Goal: Information Seeking & Learning: Check status

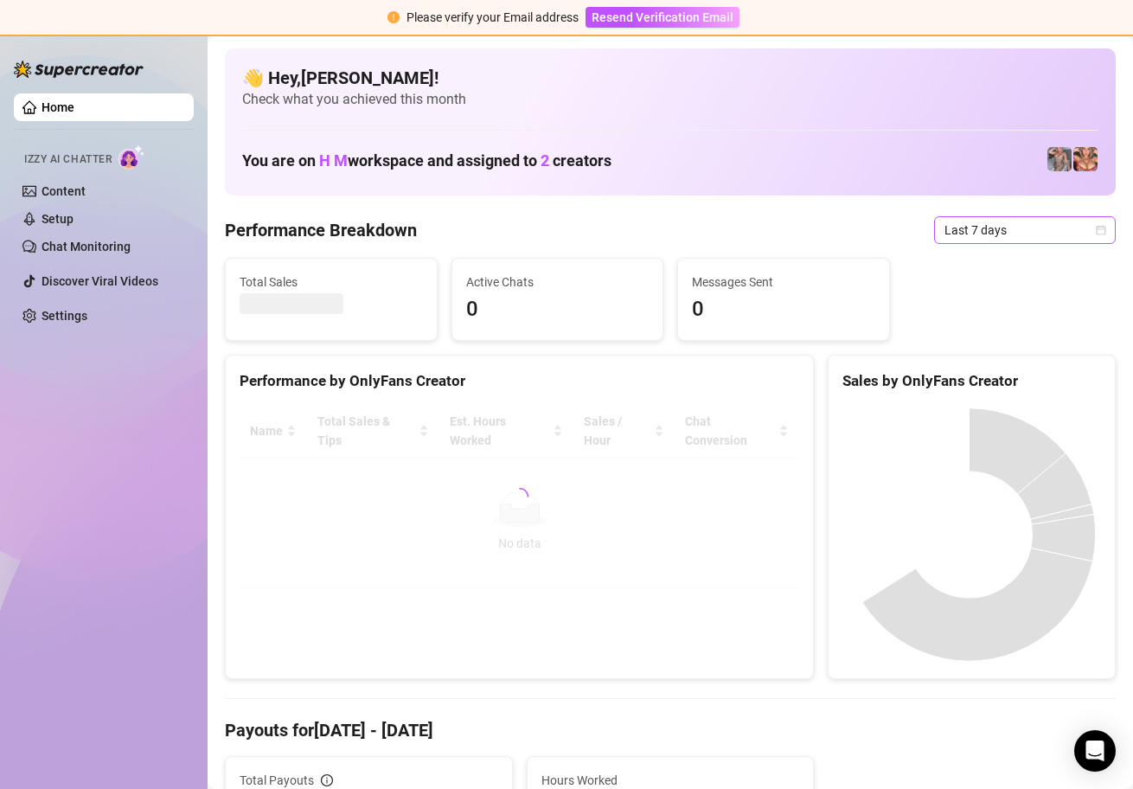
click at [1093, 225] on div "Last 7 days" at bounding box center [1025, 230] width 182 height 28
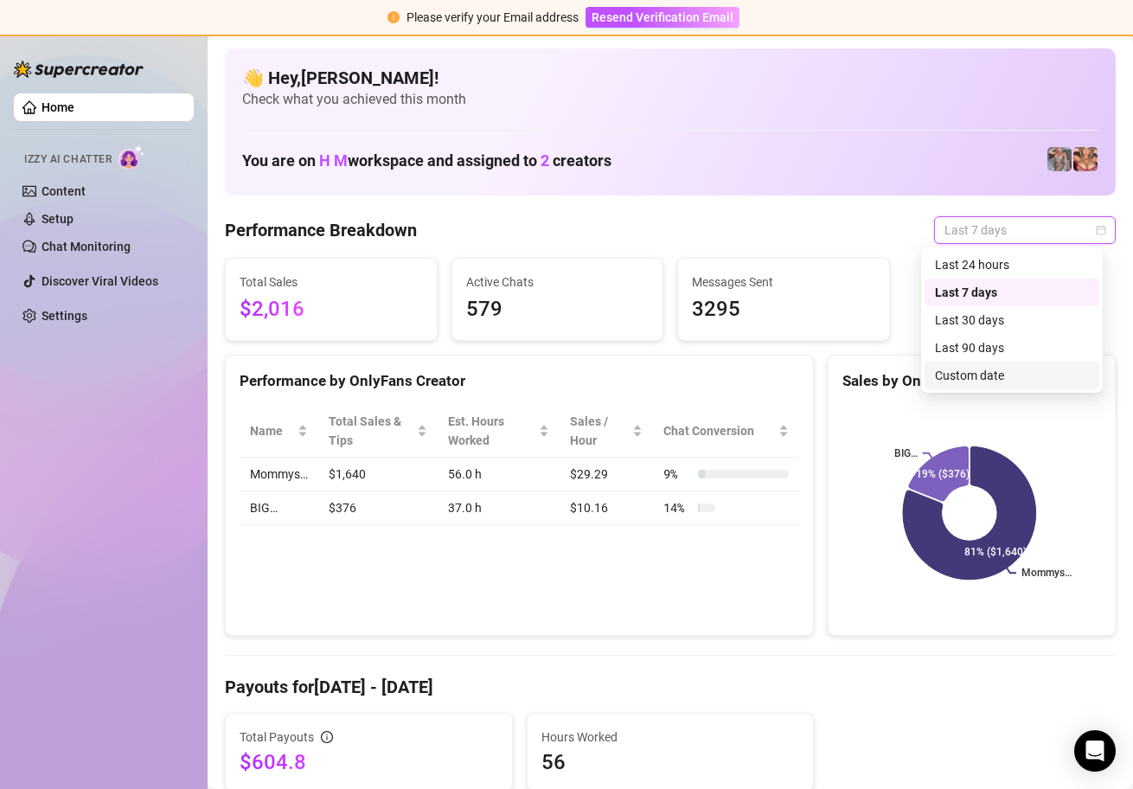
click at [977, 370] on div "Custom date" at bounding box center [1012, 375] width 154 height 19
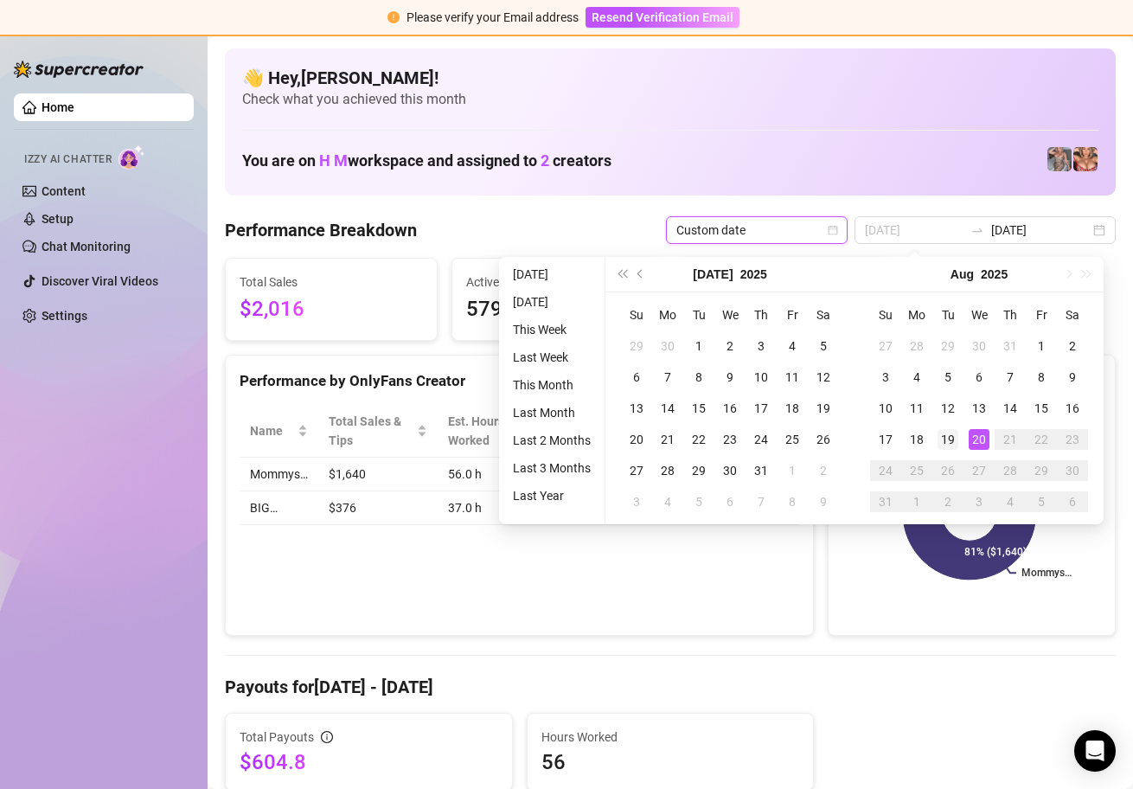
type input "[DATE]"
click at [952, 437] on div "19" at bounding box center [948, 439] width 21 height 21
type input "[DATE]"
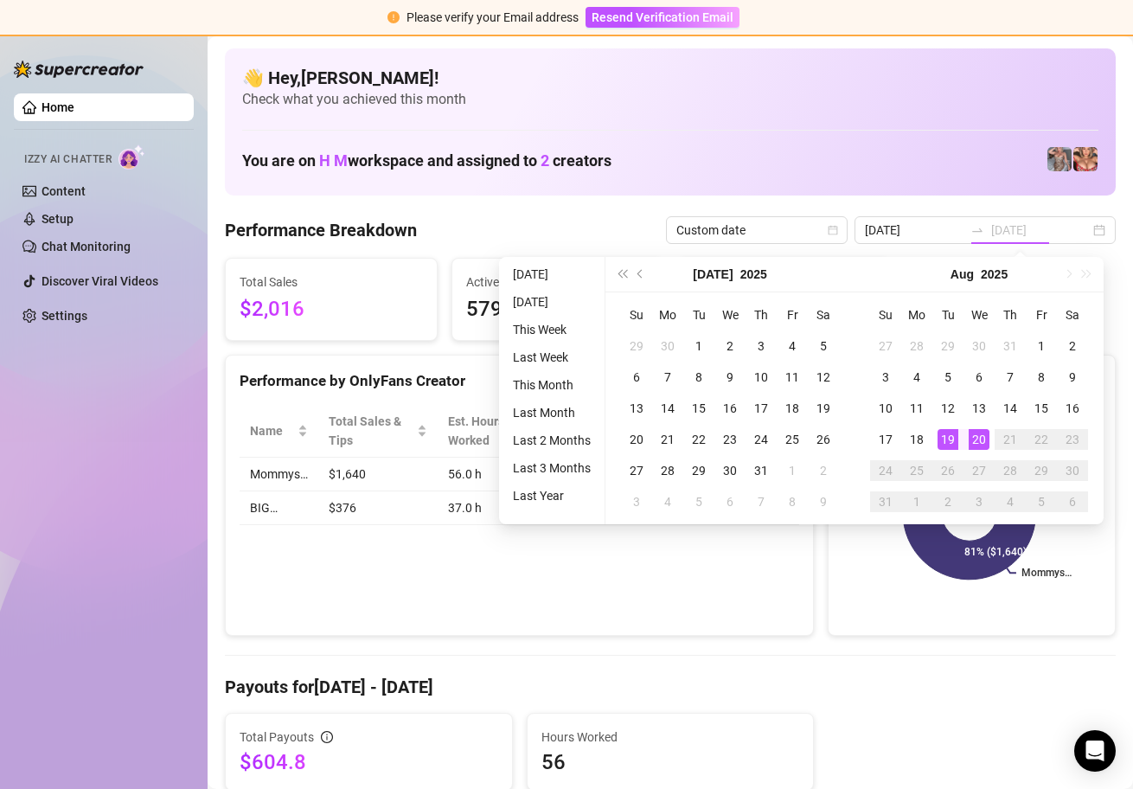
type input "[DATE]"
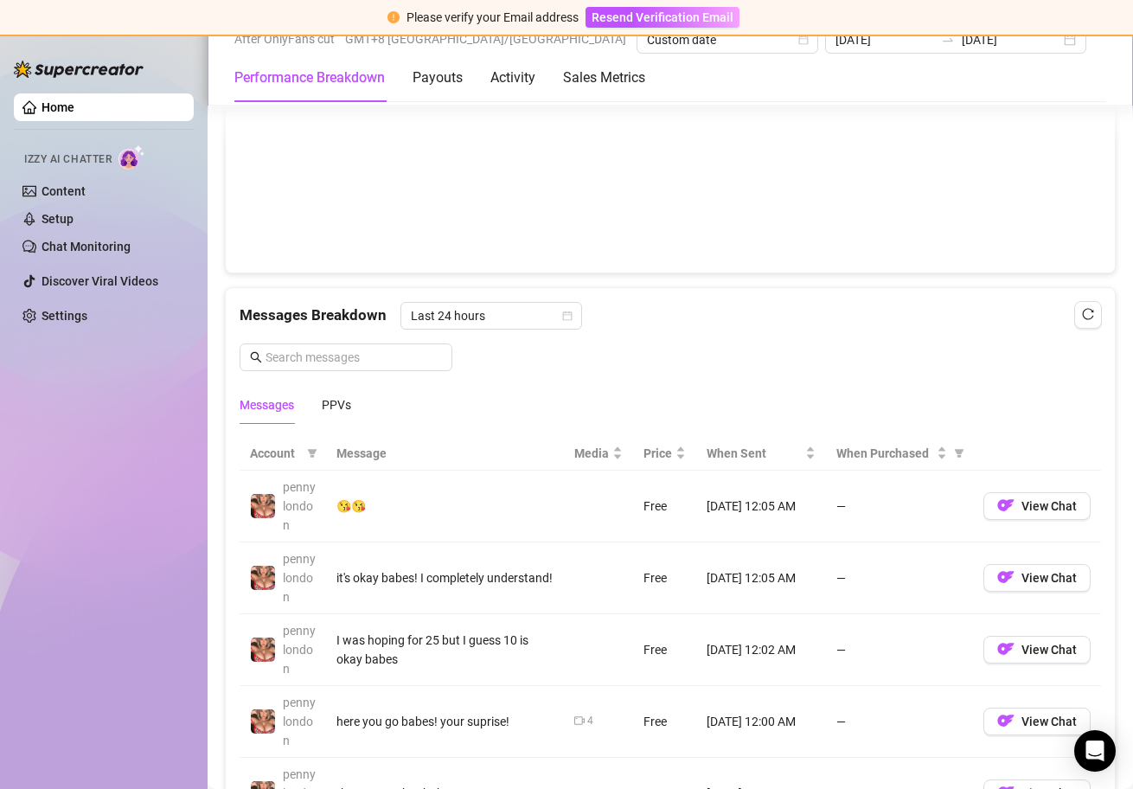
scroll to position [1445, 0]
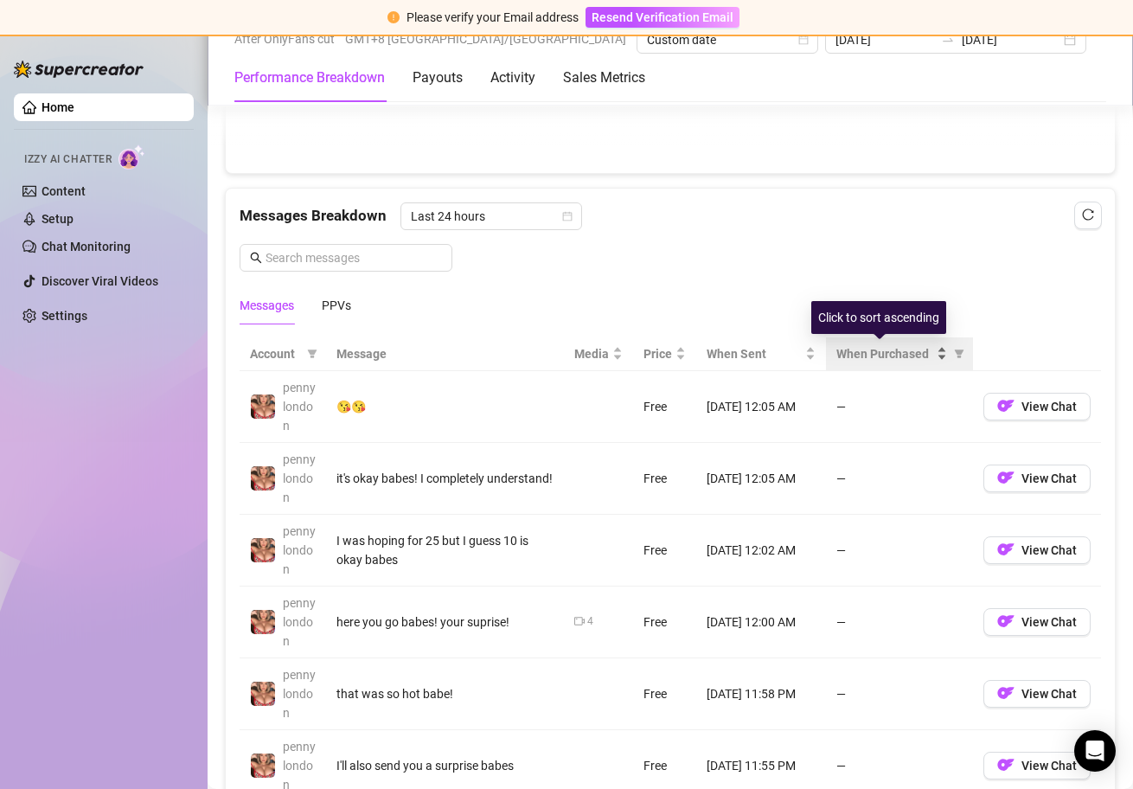
click at [926, 356] on div "When Purchased" at bounding box center [892, 353] width 111 height 19
click at [927, 356] on div "When Purchased" at bounding box center [892, 353] width 111 height 19
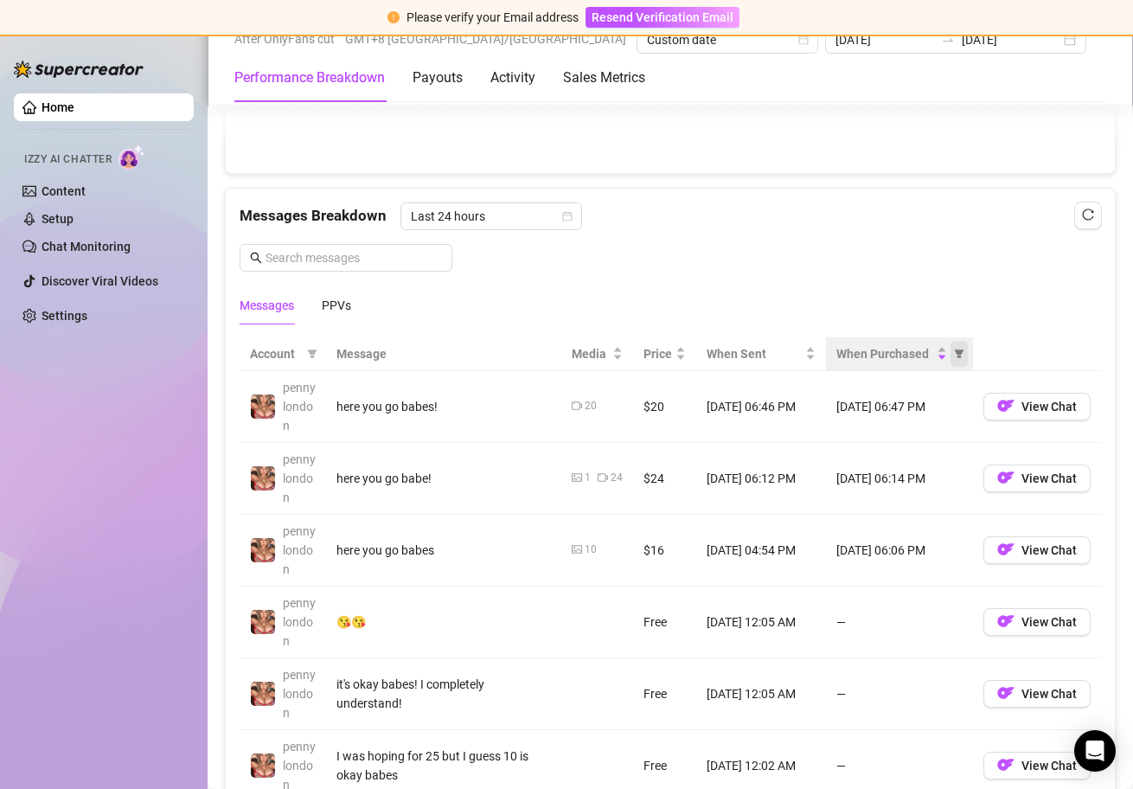
click at [954, 353] on icon "filter" at bounding box center [959, 354] width 10 height 10
click at [923, 417] on span "Purchased" at bounding box center [892, 415] width 100 height 19
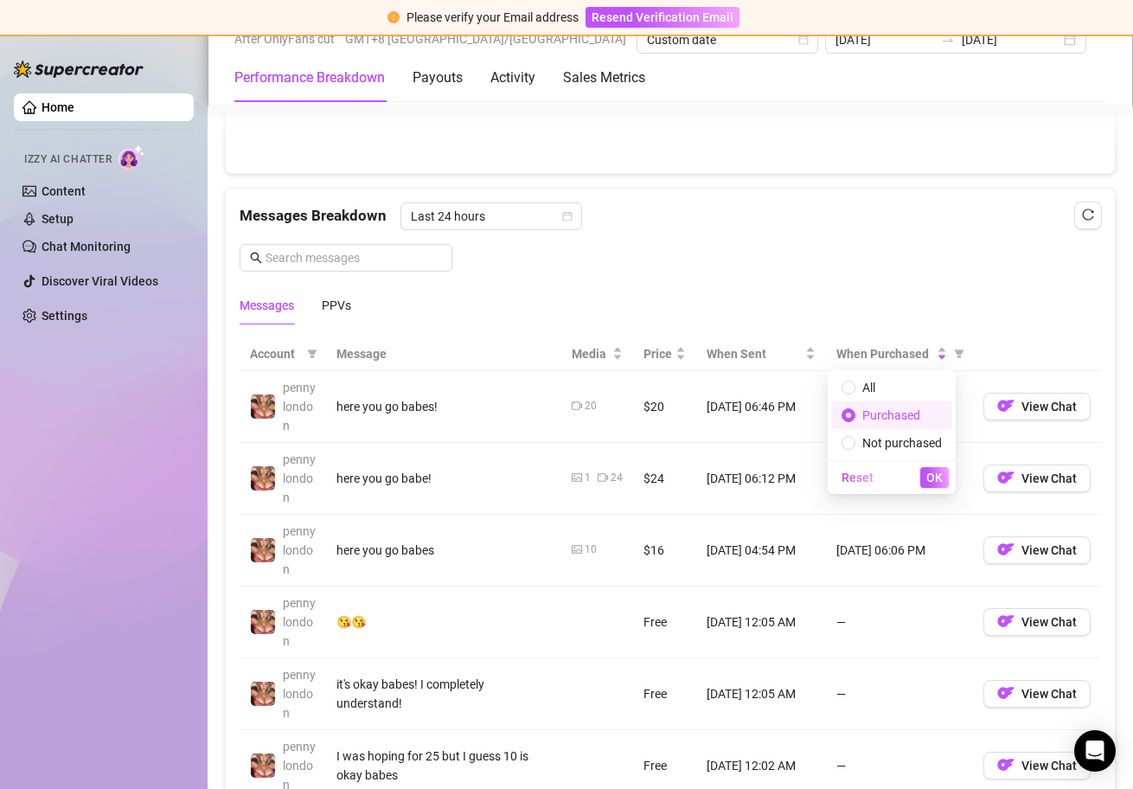
click at [937, 476] on span "OK" at bounding box center [934, 478] width 16 height 14
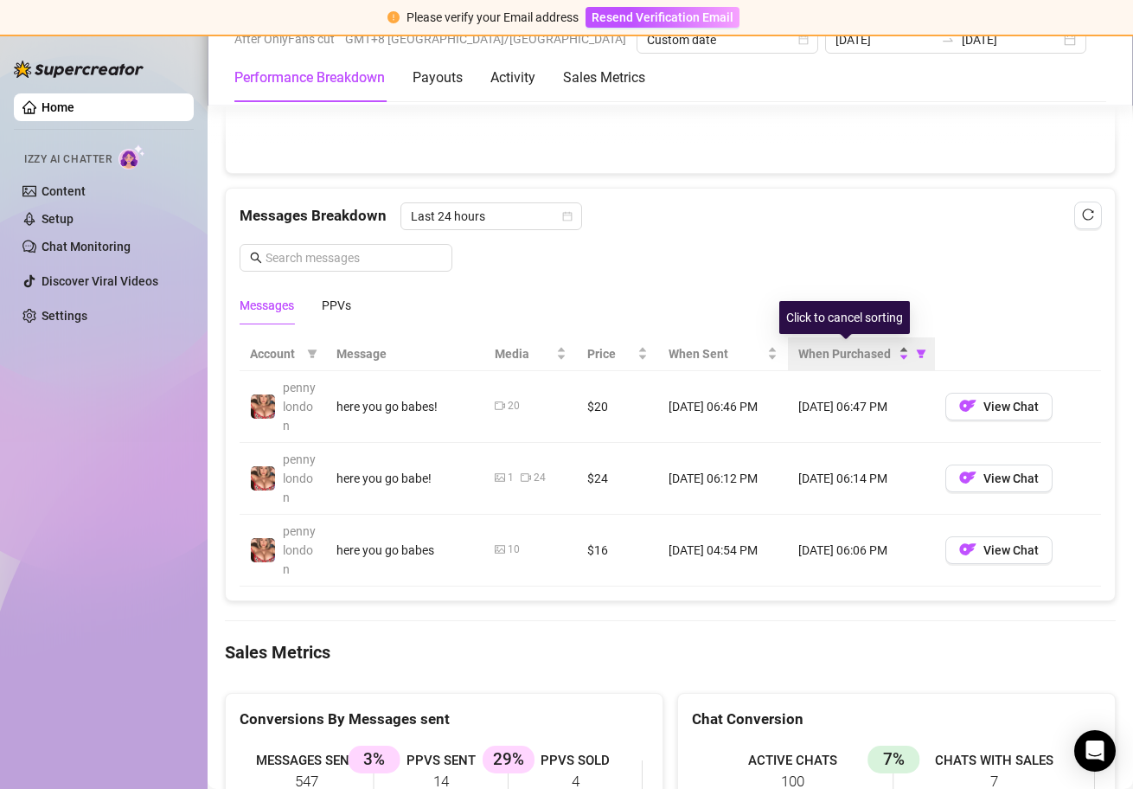
click at [894, 351] on div "When Purchased" at bounding box center [853, 353] width 111 height 19
click at [901, 355] on div "When Purchased" at bounding box center [853, 353] width 111 height 19
click at [897, 354] on div "When Purchased" at bounding box center [853, 353] width 111 height 19
click at [899, 355] on div "When Purchased" at bounding box center [853, 353] width 111 height 19
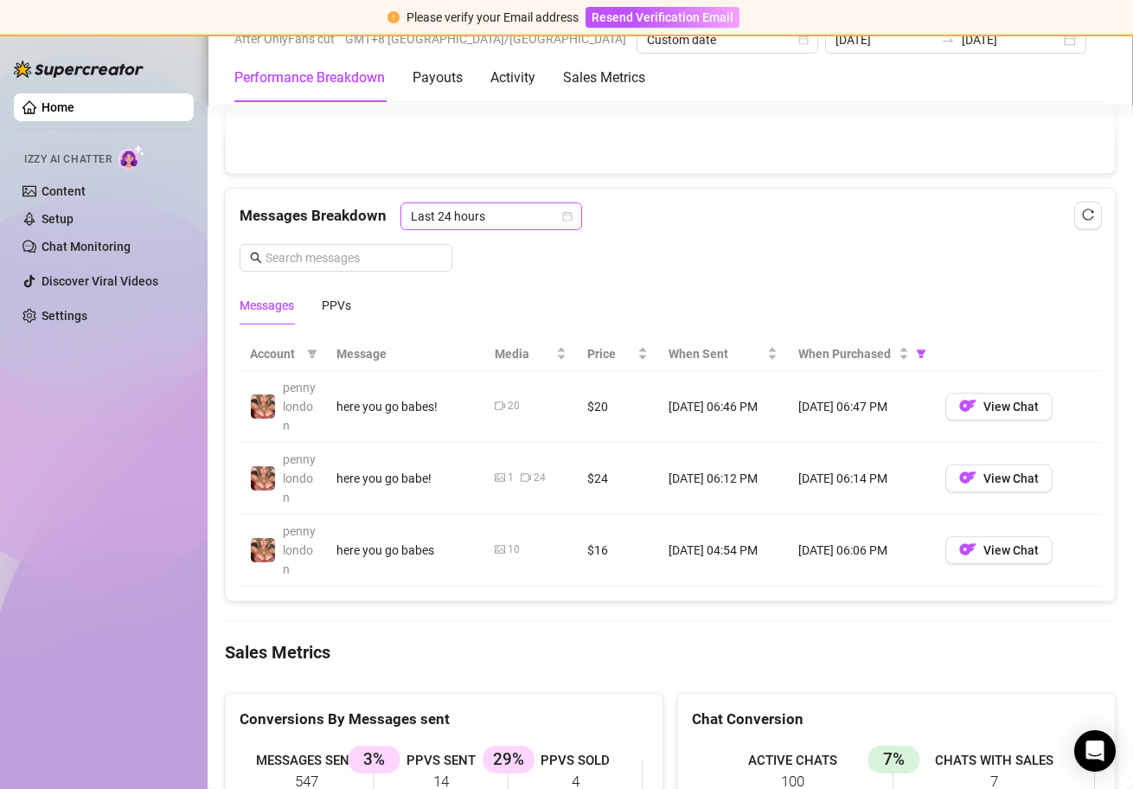
click at [569, 217] on icon "calendar" at bounding box center [568, 216] width 10 height 10
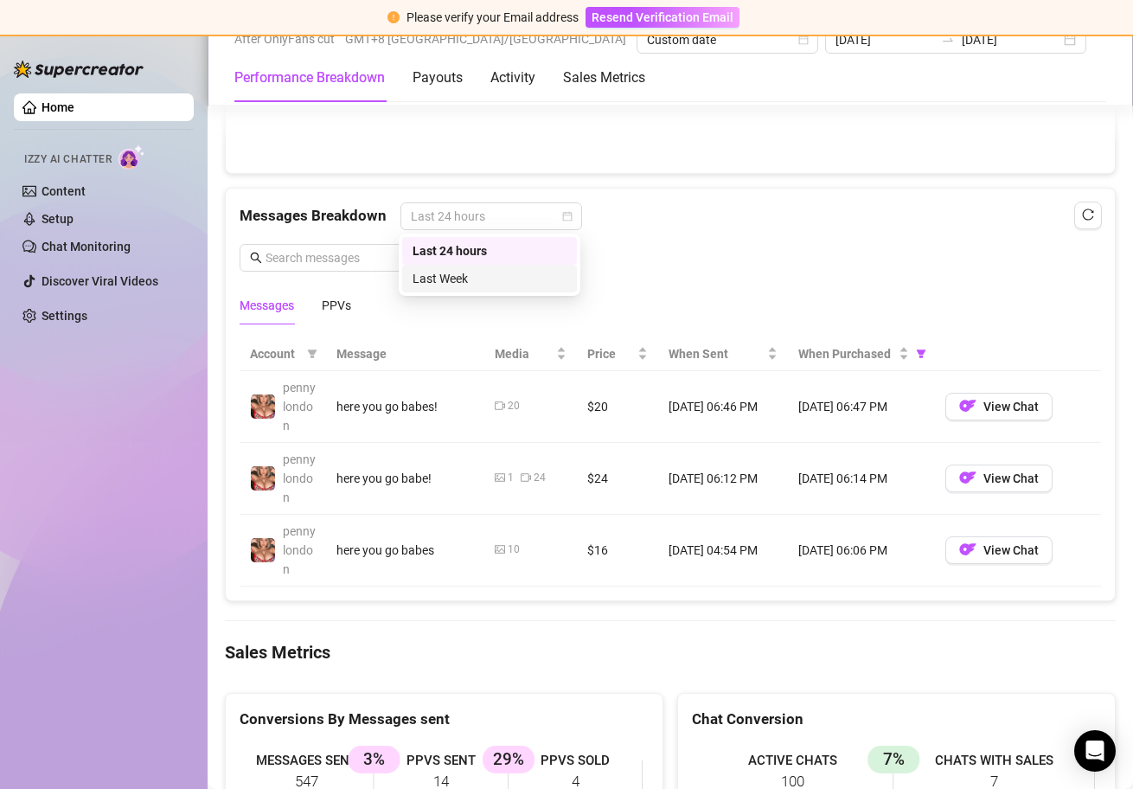
click at [554, 279] on div "Last Week" at bounding box center [490, 278] width 154 height 19
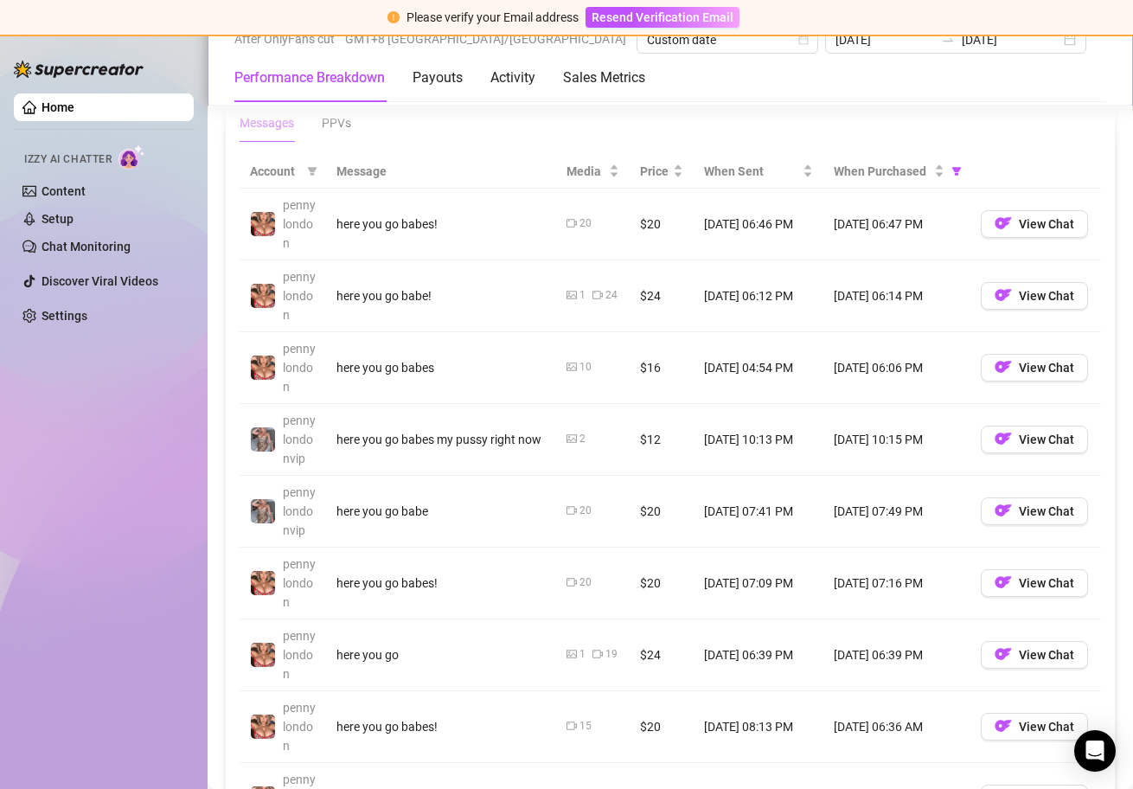
scroll to position [1631, 0]
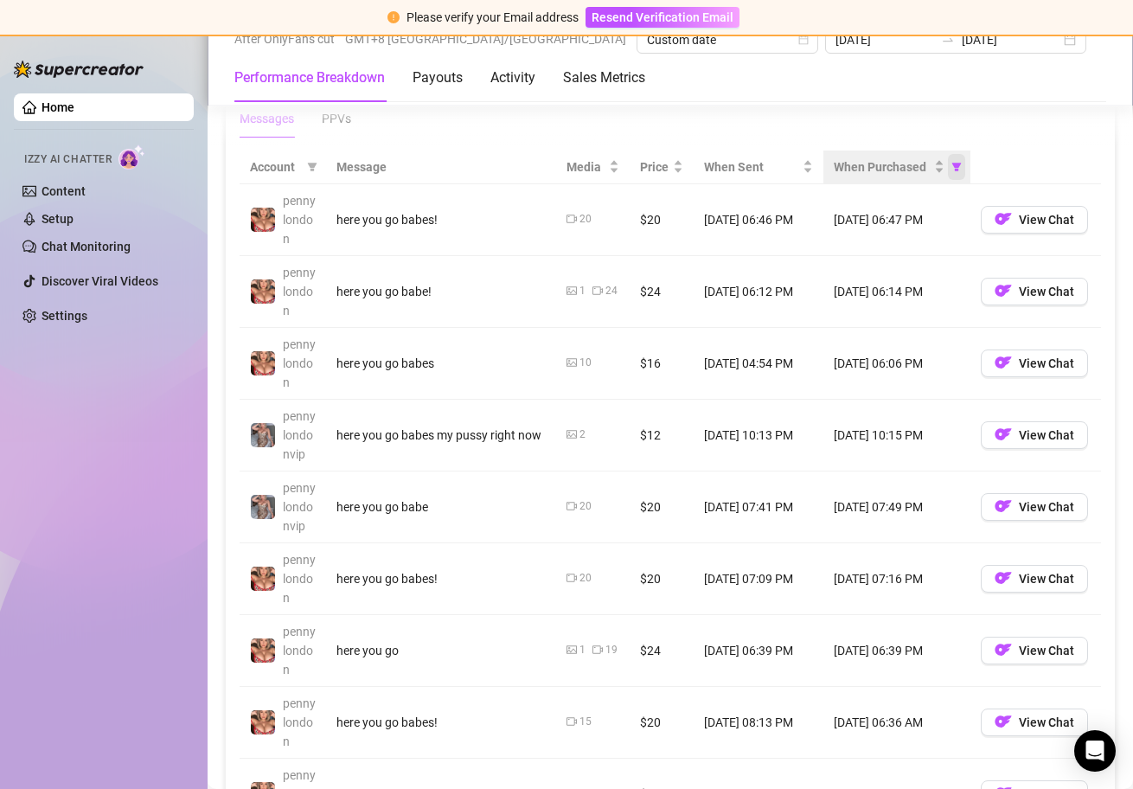
click at [952, 167] on icon "filter" at bounding box center [957, 167] width 10 height 10
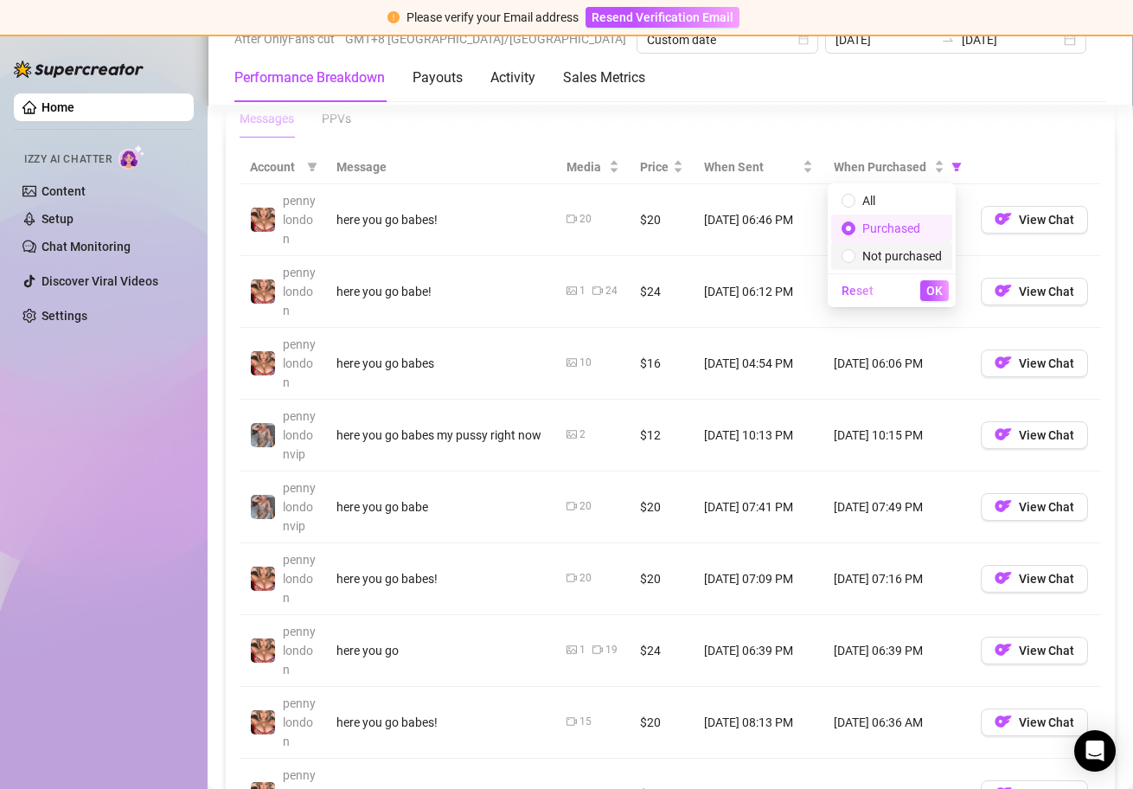
click at [919, 254] on span "Not purchased" at bounding box center [902, 256] width 80 height 14
radio input "false"
radio input "true"
click at [906, 234] on span "Purchased" at bounding box center [891, 228] width 58 height 14
radio input "true"
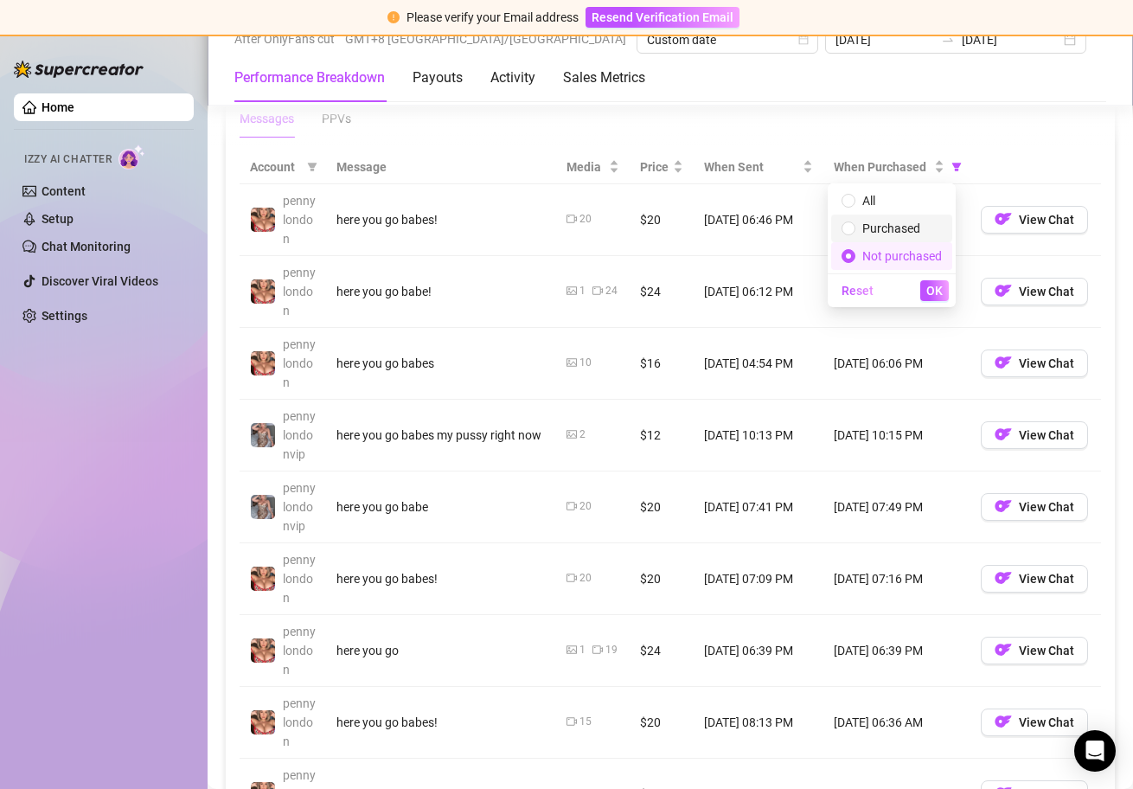
radio input "false"
click at [936, 292] on span "OK" at bounding box center [934, 291] width 16 height 14
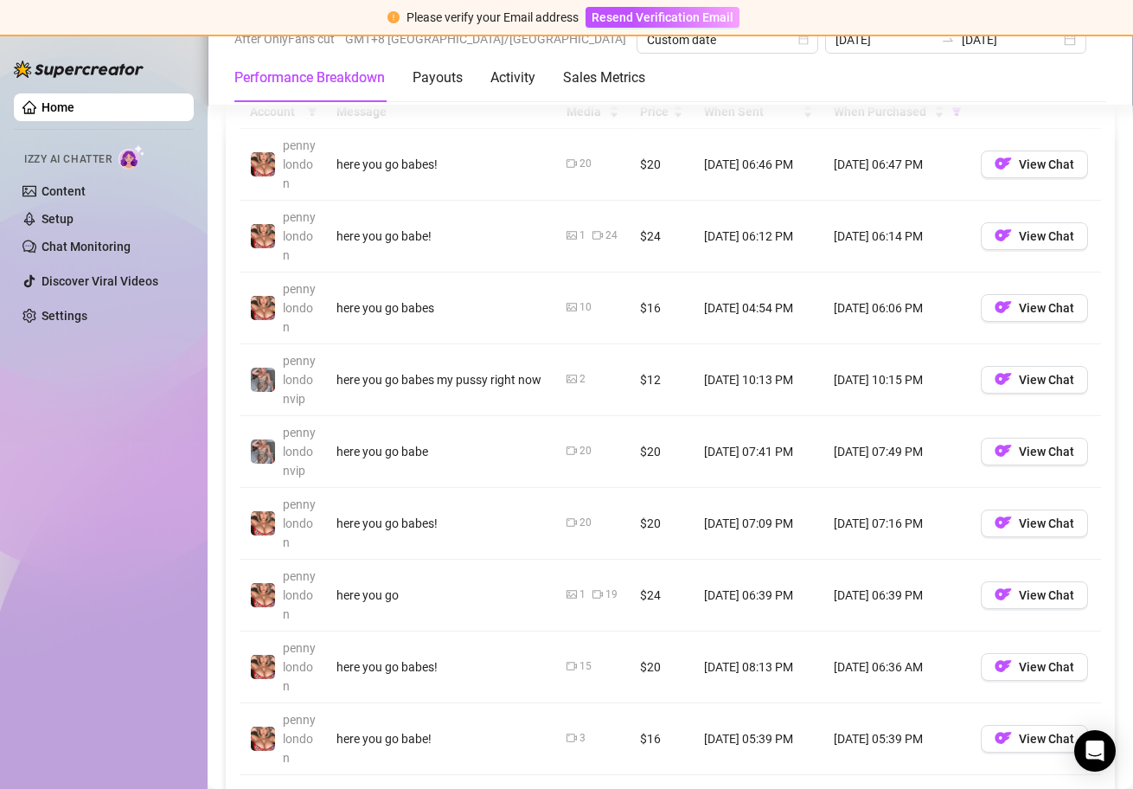
scroll to position [1690, 0]
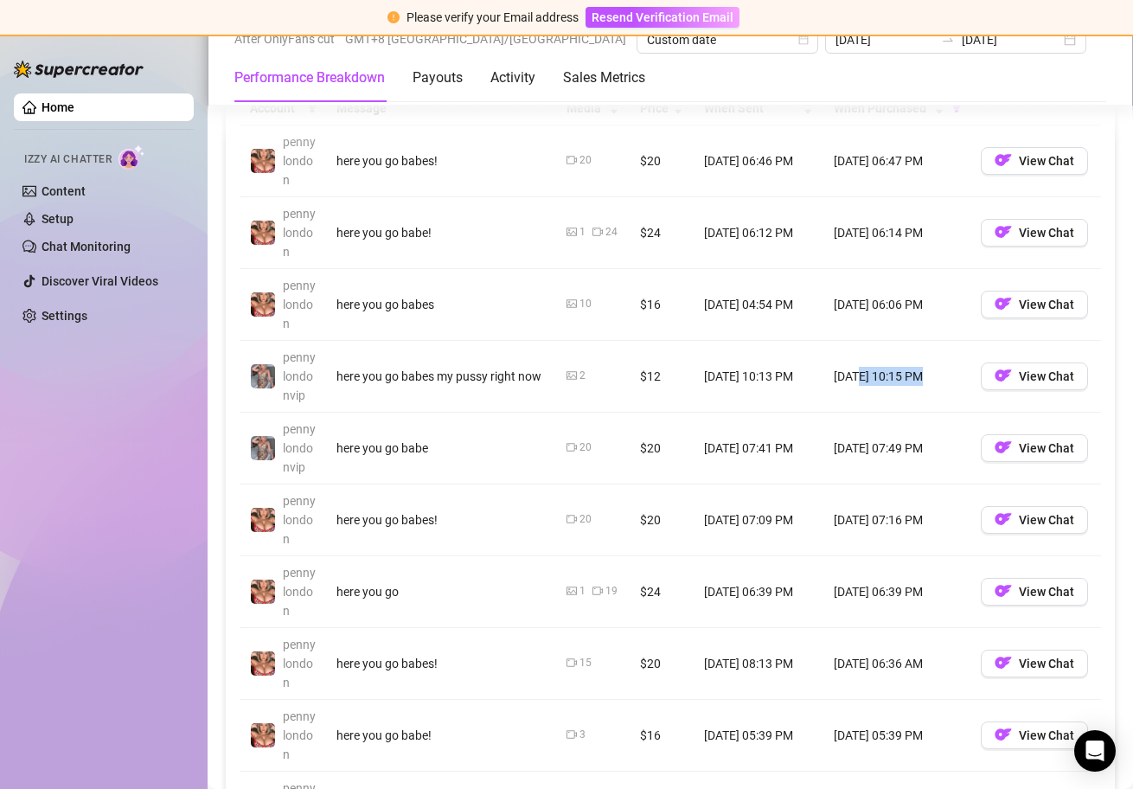
drag, startPoint x: 900, startPoint y: 372, endPoint x: 849, endPoint y: 373, distance: 51.0
click at [849, 373] on td "[DATE] 10:15 PM" at bounding box center [897, 377] width 147 height 72
drag, startPoint x: 920, startPoint y: 374, endPoint x: 843, endPoint y: 377, distance: 77.1
click at [843, 377] on td "[DATE] 10:15 PM" at bounding box center [897, 377] width 147 height 72
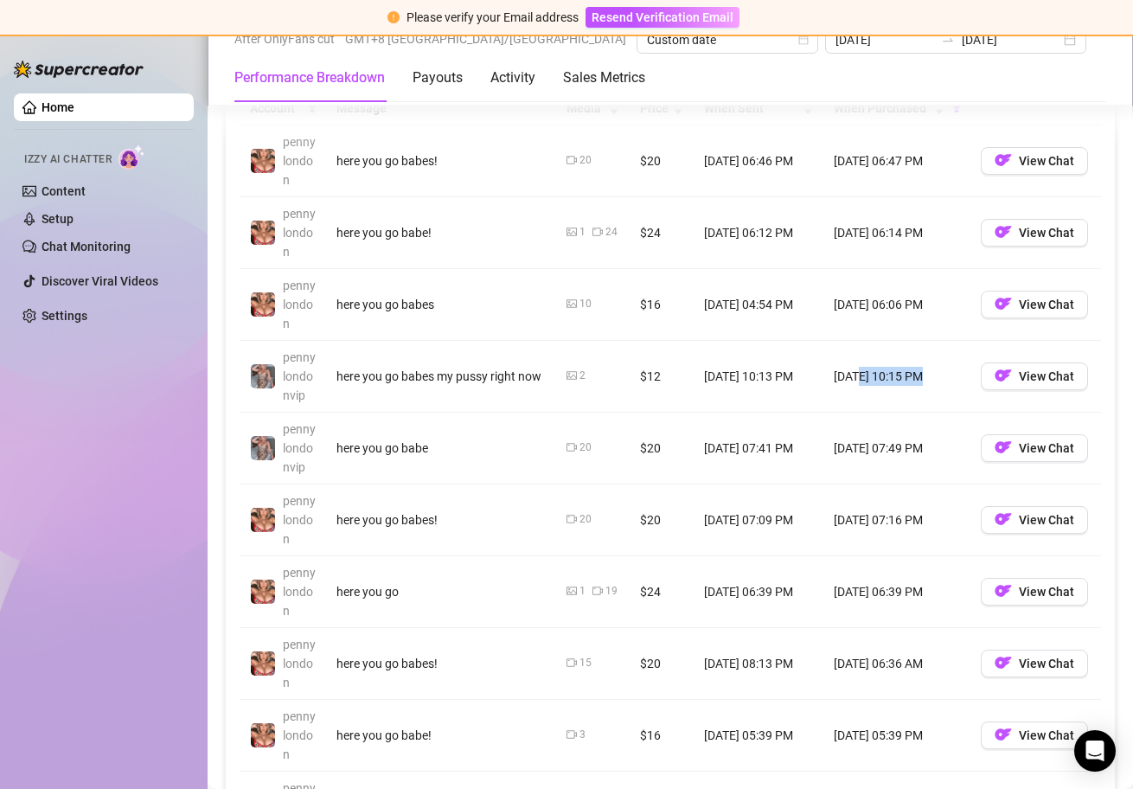
click at [843, 377] on td "[DATE] 10:15 PM" at bounding box center [897, 377] width 147 height 72
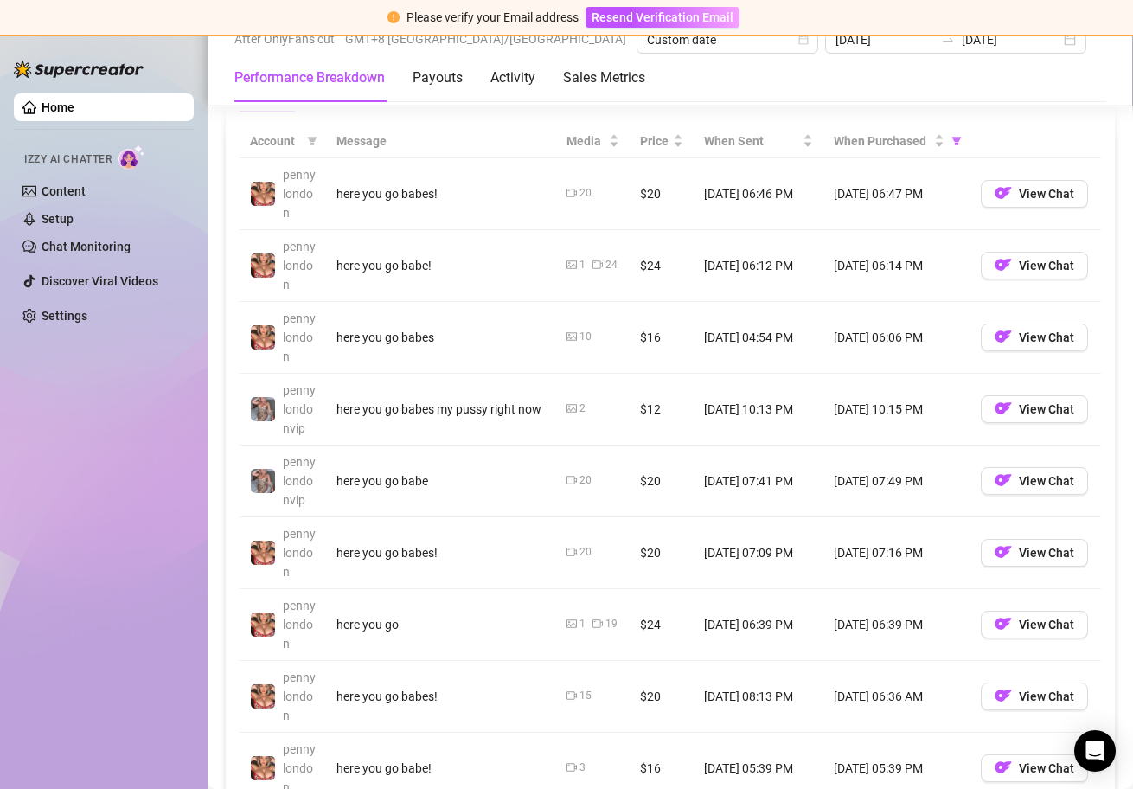
scroll to position [1651, 0]
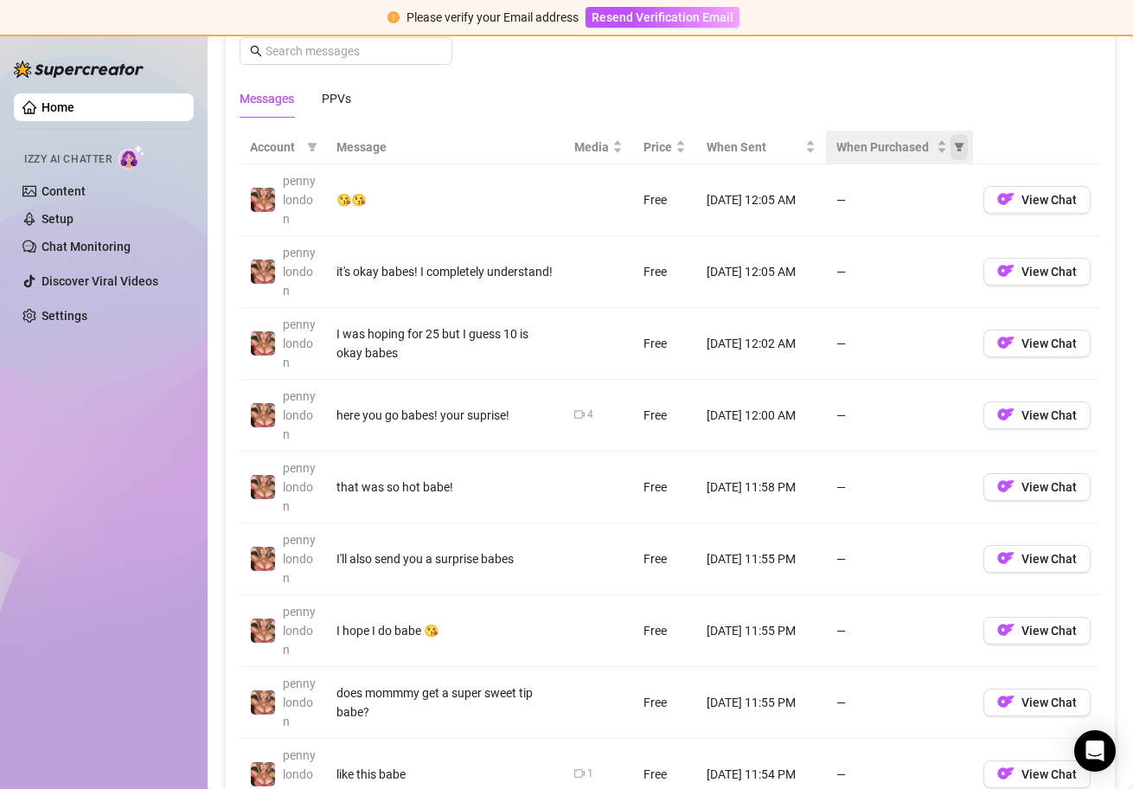
click at [951, 140] on span "When Purchased" at bounding box center [959, 147] width 17 height 26
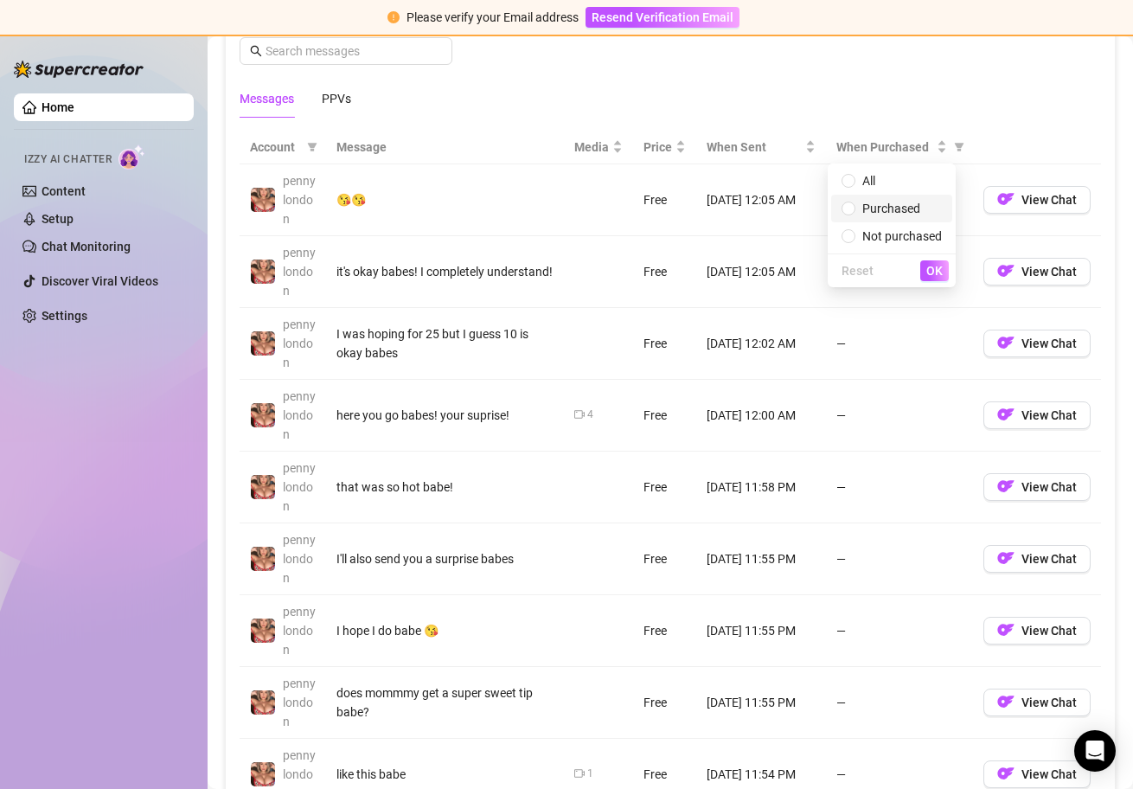
click at [927, 215] on span "Purchased" at bounding box center [892, 208] width 100 height 19
radio input "true"
click at [926, 274] on span "OK" at bounding box center [934, 271] width 16 height 14
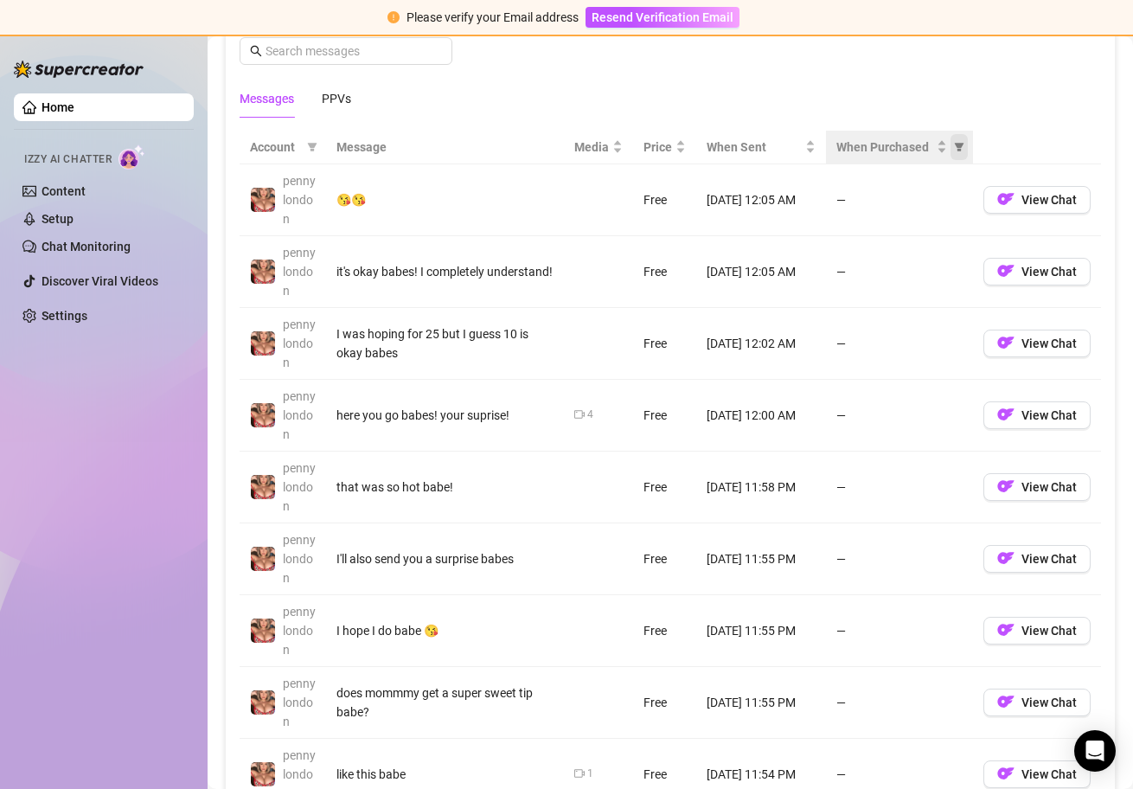
click at [955, 144] on icon "filter" at bounding box center [960, 147] width 10 height 9
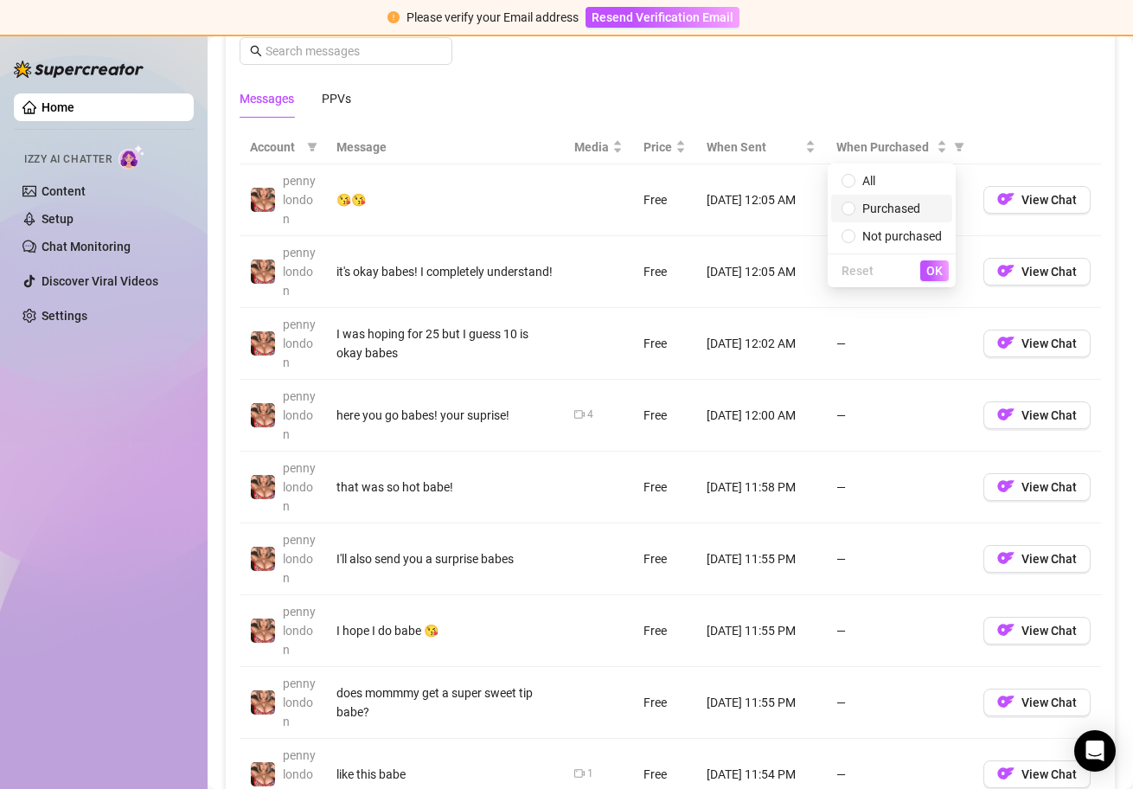
click at [924, 202] on span "Purchased" at bounding box center [892, 208] width 100 height 19
radio input "true"
click at [930, 268] on span "OK" at bounding box center [934, 271] width 16 height 14
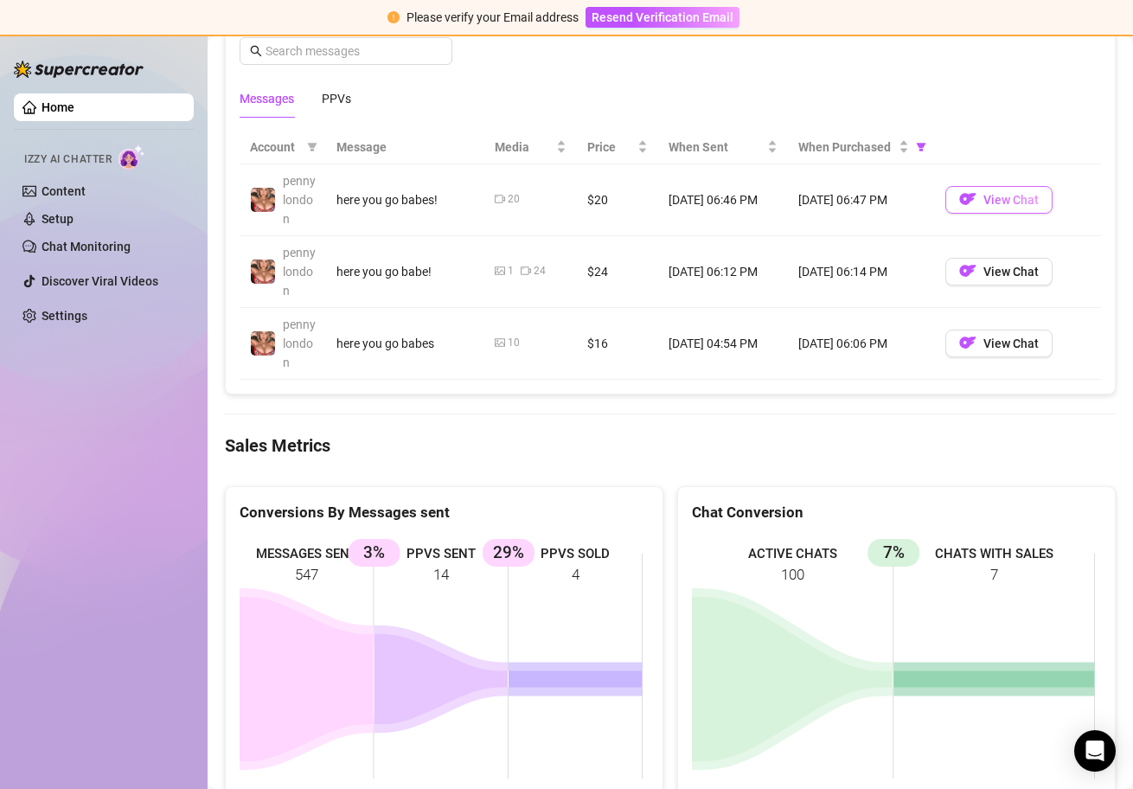
click at [984, 200] on span "View Chat" at bounding box center [1011, 200] width 55 height 14
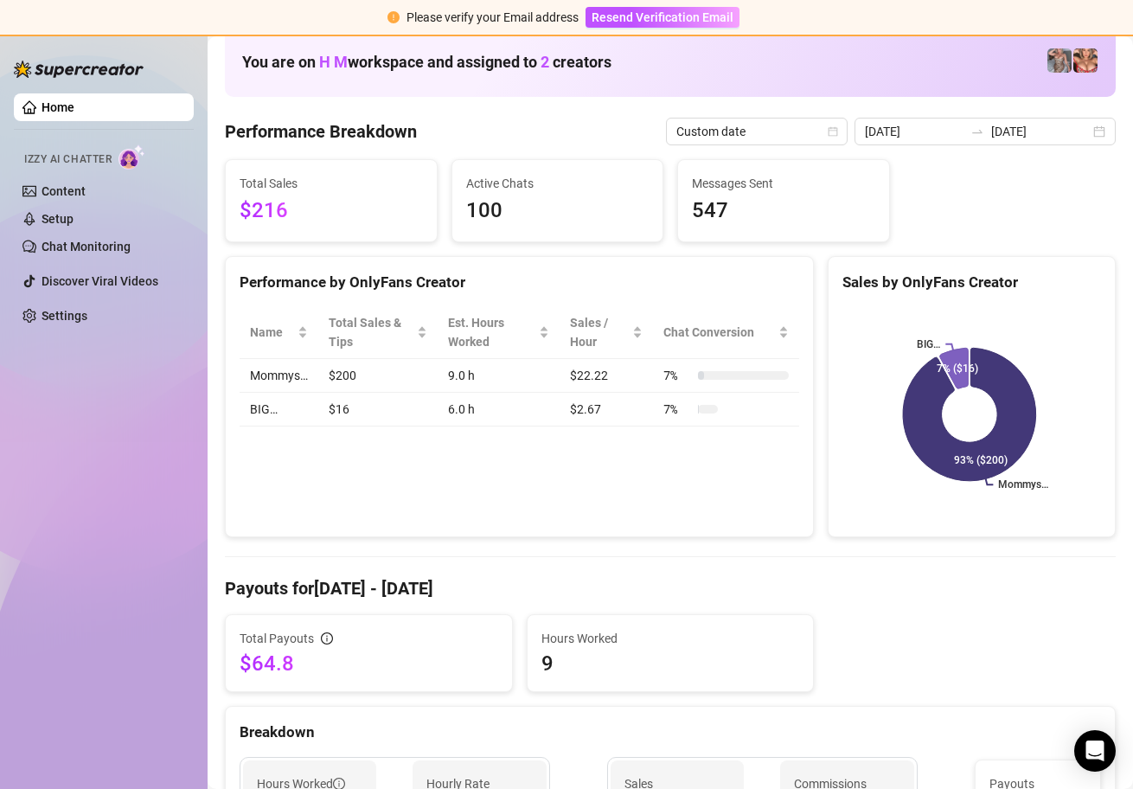
scroll to position [98, 0]
click at [938, 133] on input "[DATE]" at bounding box center [914, 132] width 99 height 19
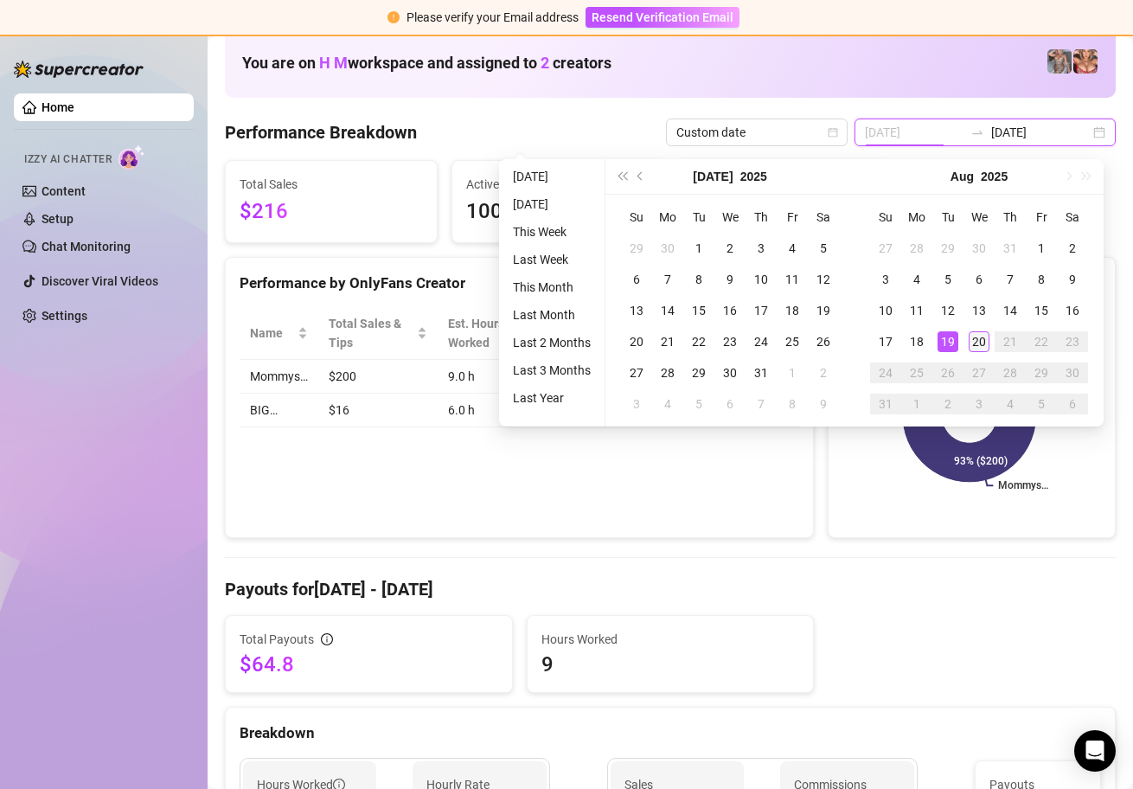
type input "[DATE]"
click at [977, 338] on div "20" at bounding box center [979, 341] width 21 height 21
type input "[DATE]"
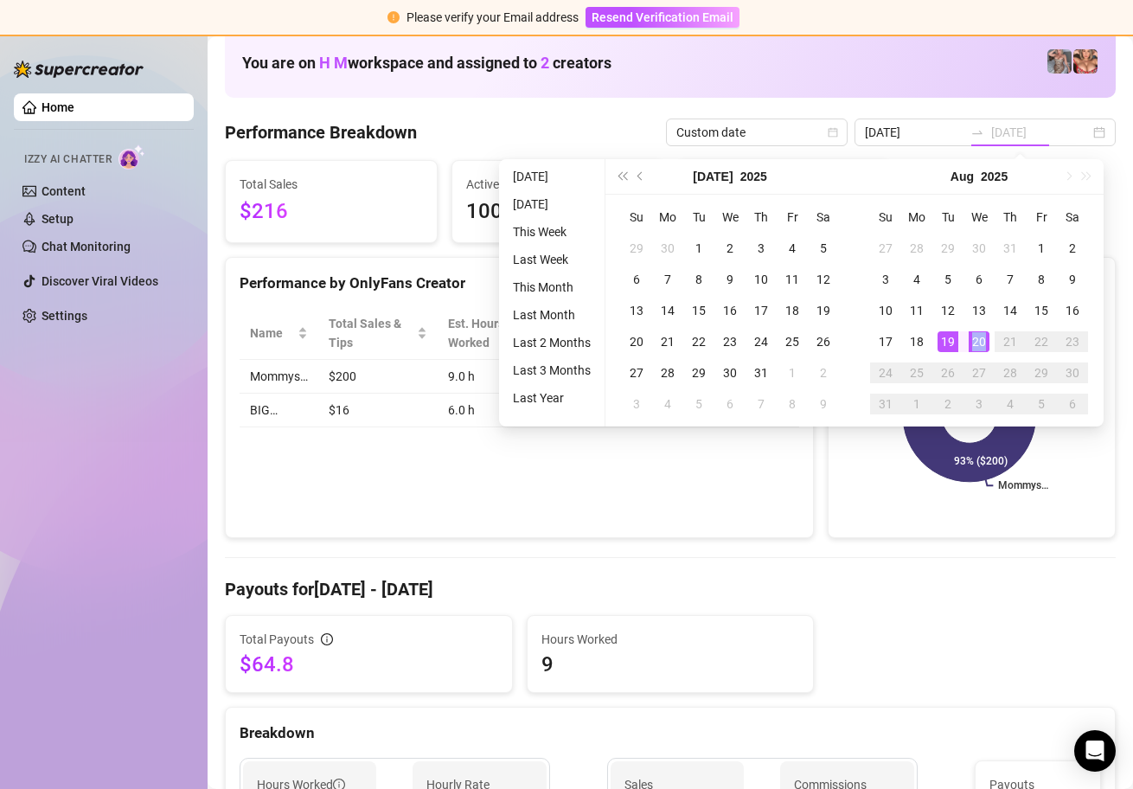
type input "[DATE]"
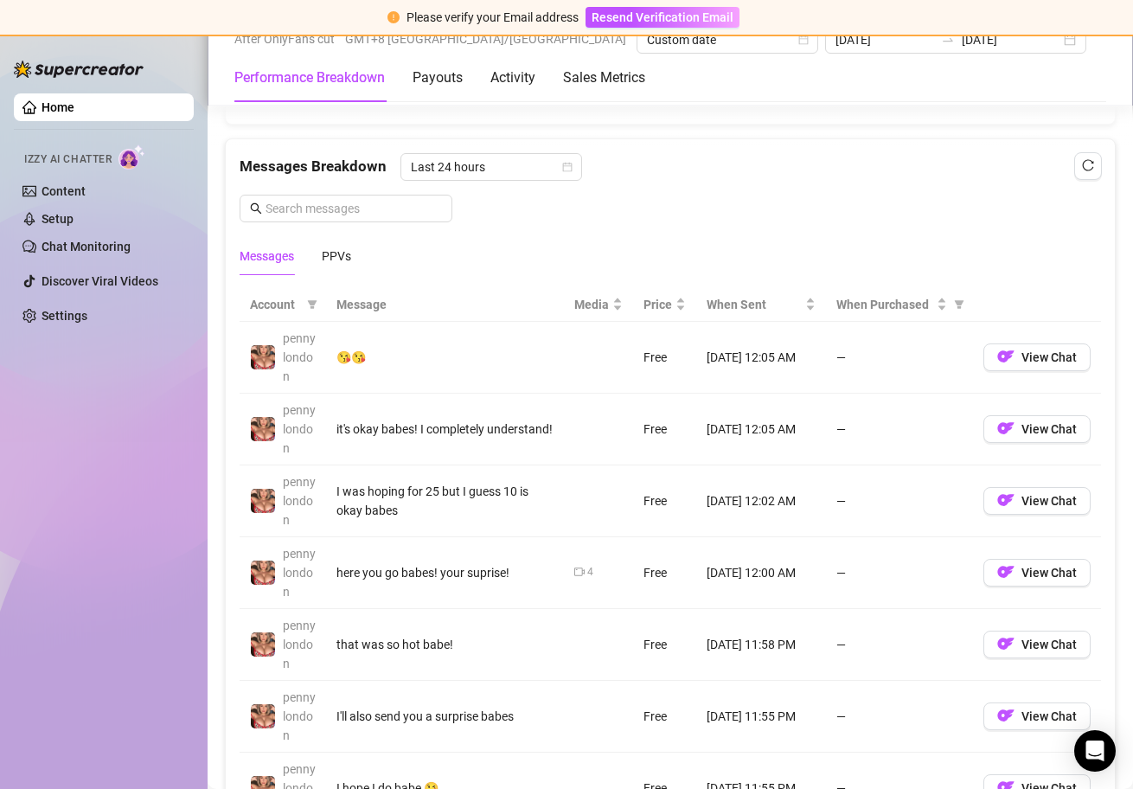
scroll to position [1512, 0]
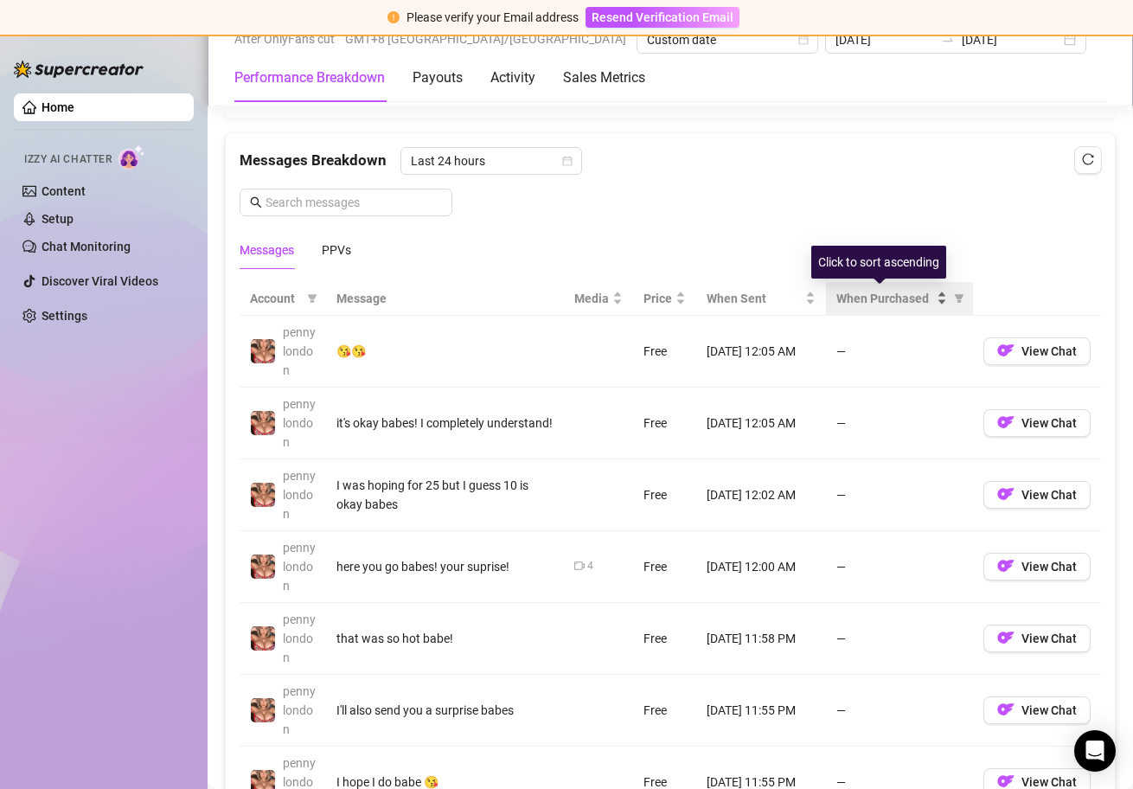
click at [924, 298] on div "When Purchased" at bounding box center [892, 298] width 111 height 19
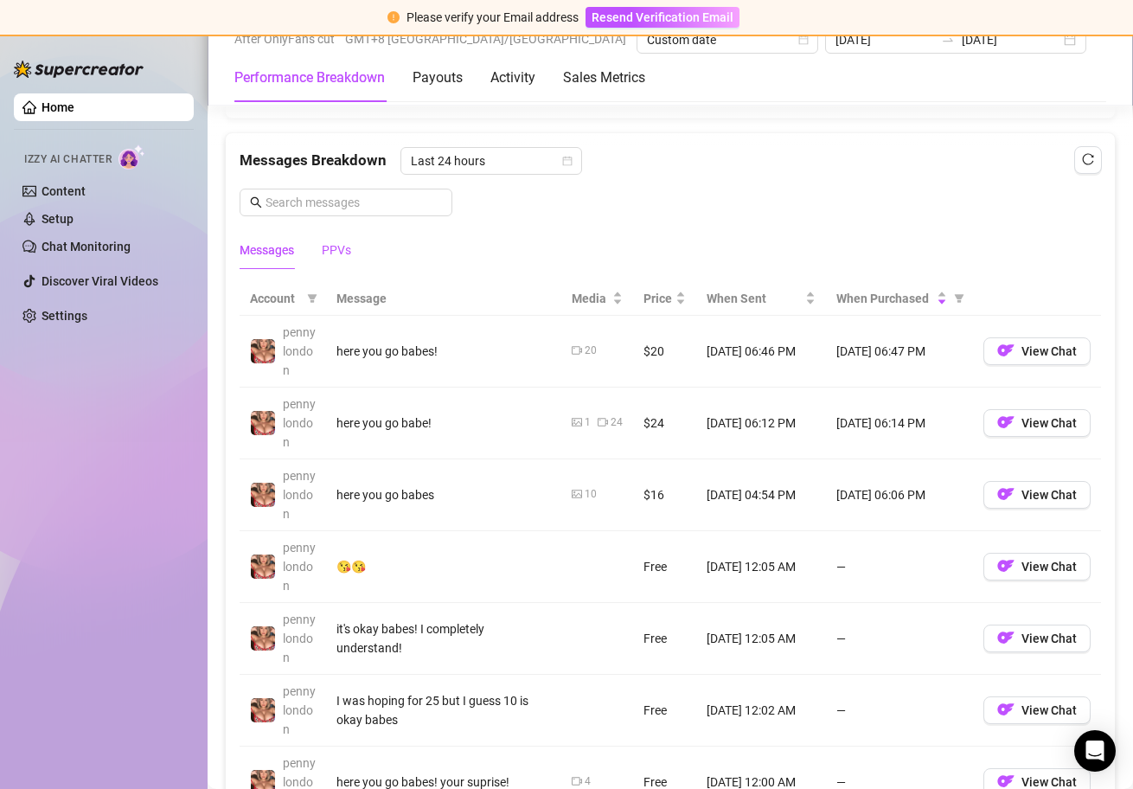
click at [336, 247] on div "PPVs" at bounding box center [336, 249] width 29 height 19
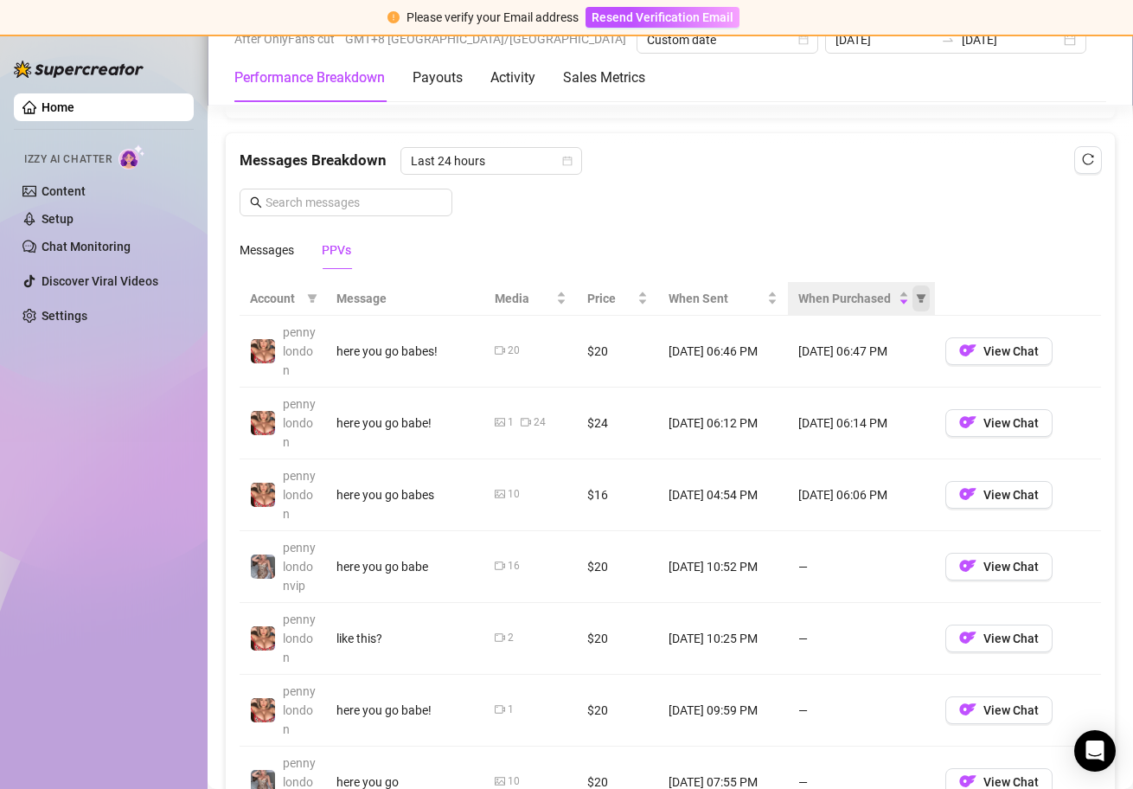
click at [917, 294] on icon "filter" at bounding box center [922, 298] width 10 height 9
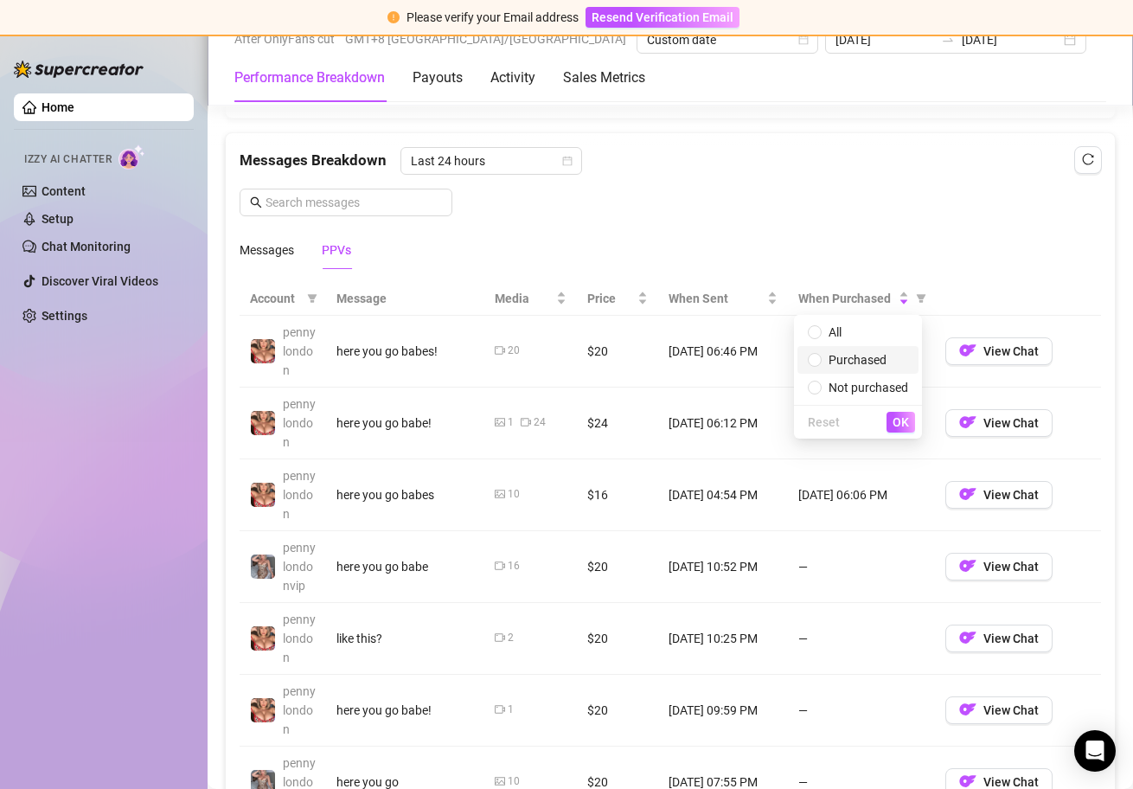
click at [895, 353] on span "Purchased" at bounding box center [858, 359] width 100 height 19
radio input "true"
click at [896, 418] on span "OK" at bounding box center [901, 422] width 16 height 14
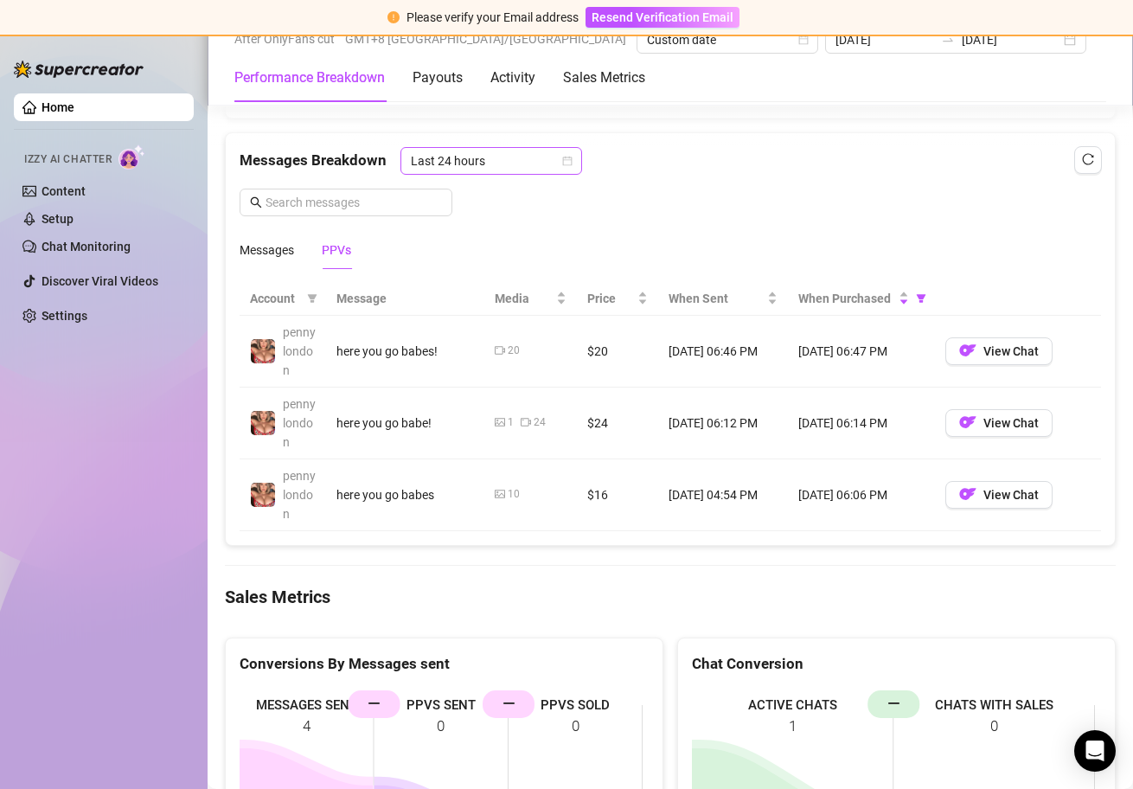
click at [561, 165] on div "Last 24 hours" at bounding box center [492, 161] width 182 height 28
click at [564, 163] on icon "calendar" at bounding box center [567, 161] width 10 height 10
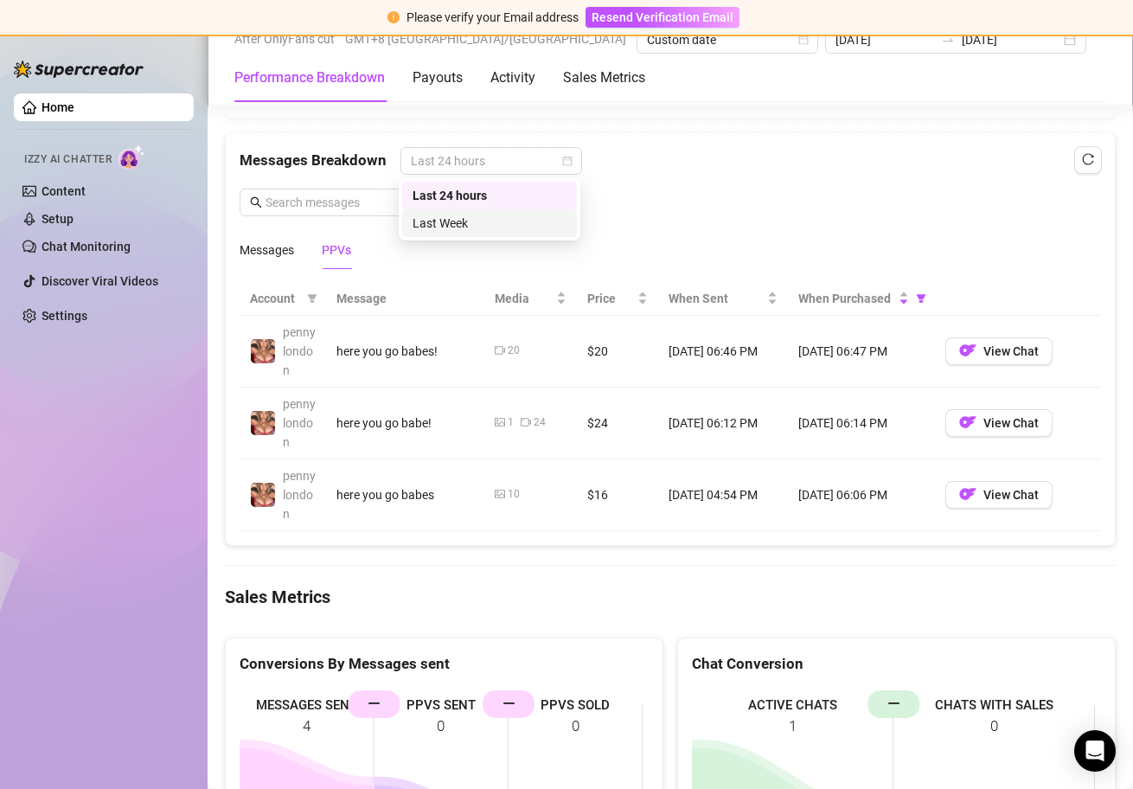
click at [497, 219] on div "Last Week" at bounding box center [490, 223] width 154 height 19
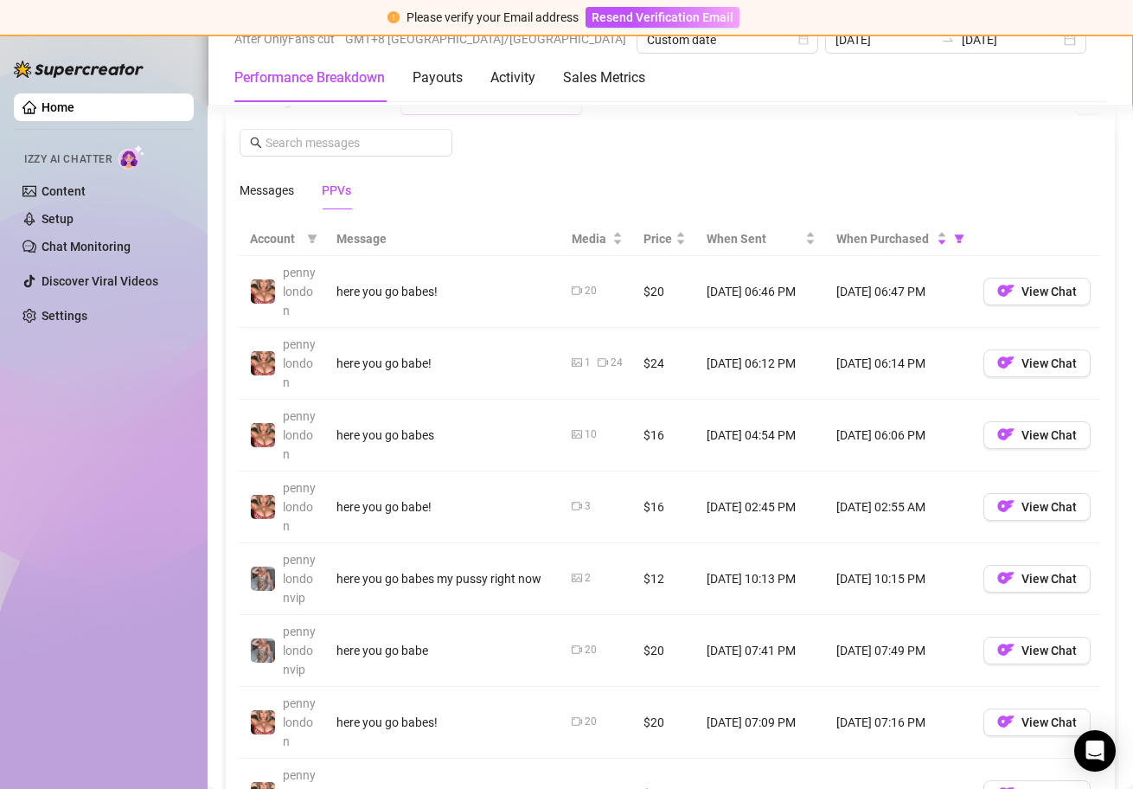
scroll to position [1573, 0]
click at [763, 504] on td "[DATE] 02:45 PM" at bounding box center [761, 507] width 130 height 72
click at [763, 439] on td "[DATE] 04:54 PM" at bounding box center [761, 435] width 130 height 72
drag, startPoint x: 768, startPoint y: 359, endPoint x: 772, endPoint y: 340, distance: 19.5
click at [769, 358] on td "[DATE] 06:12 PM" at bounding box center [761, 363] width 130 height 72
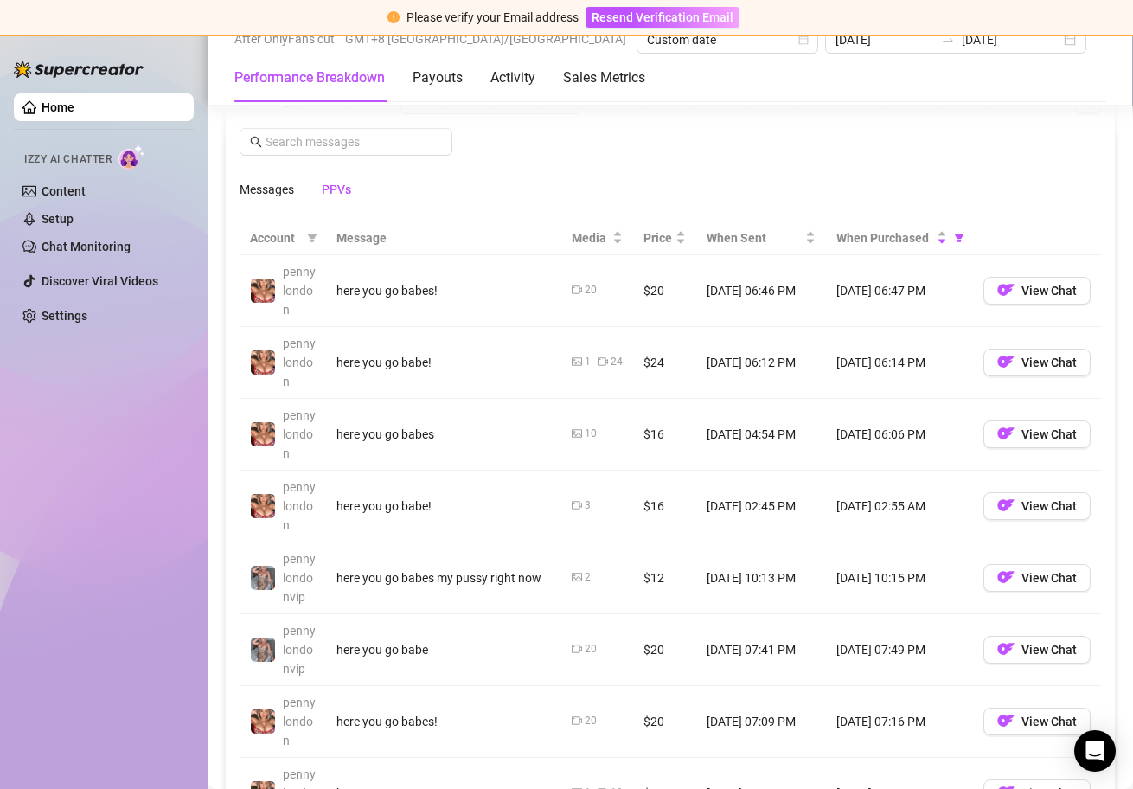
click at [760, 276] on td "[DATE] 06:46 PM" at bounding box center [761, 291] width 130 height 72
click at [1022, 505] on span "View Chat" at bounding box center [1049, 506] width 55 height 14
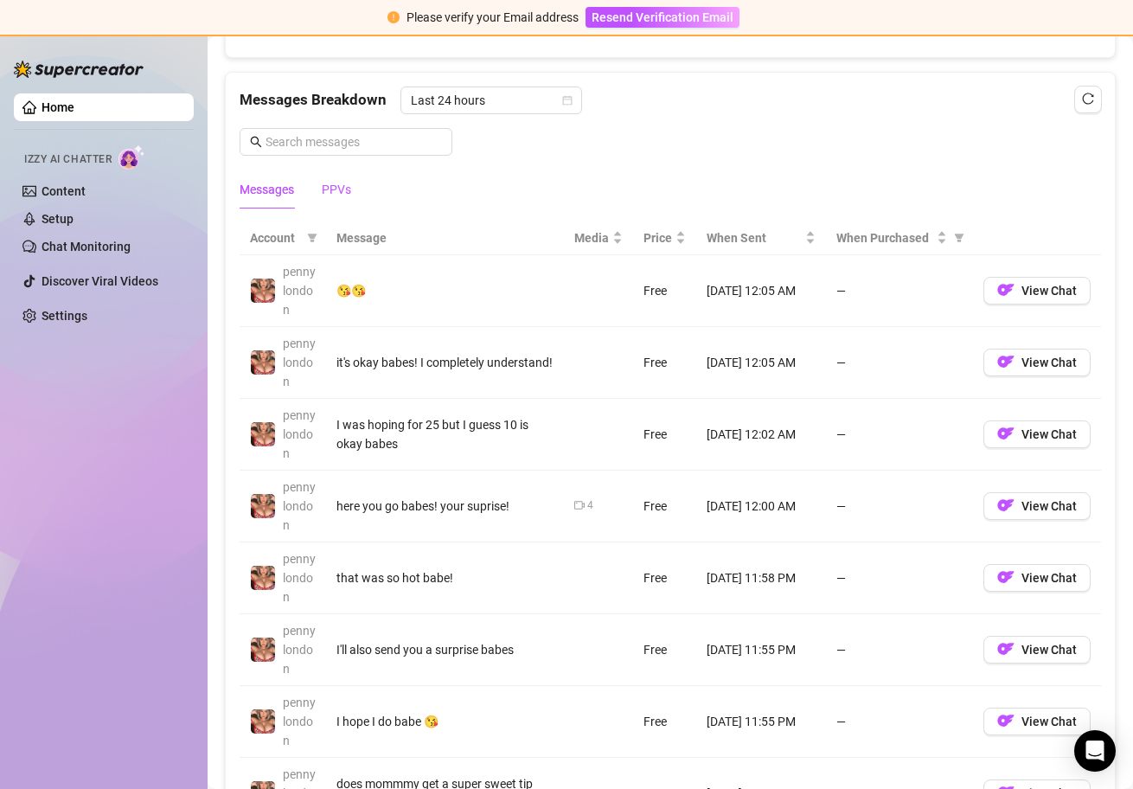
click at [349, 189] on div "PPVs" at bounding box center [336, 189] width 29 height 19
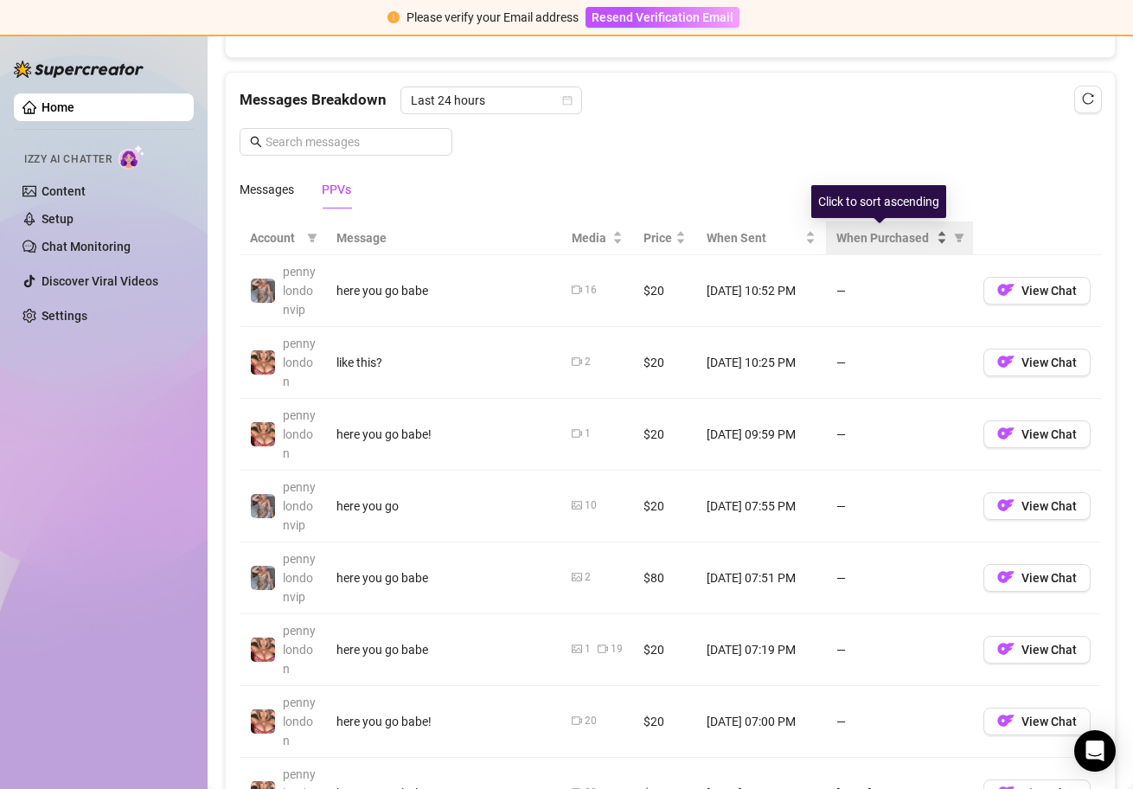
click at [929, 234] on div "When Purchased" at bounding box center [892, 237] width 111 height 19
click at [931, 241] on div "When Purchased" at bounding box center [892, 237] width 111 height 19
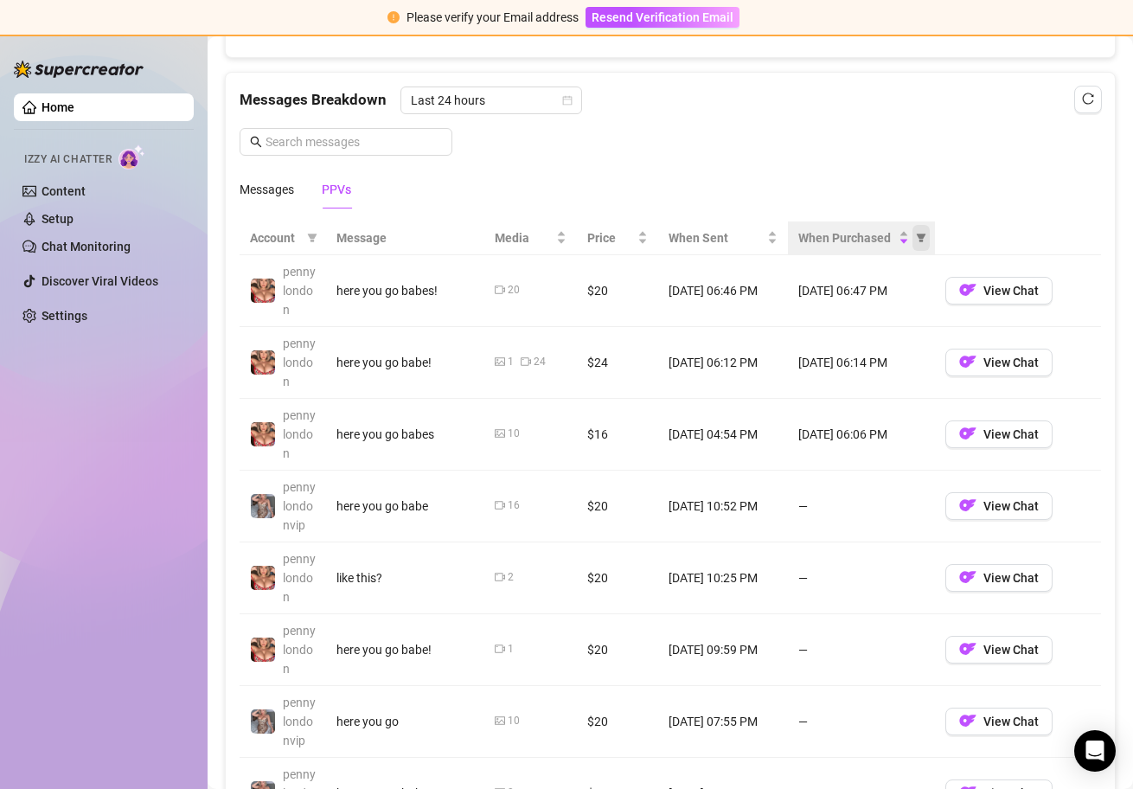
click at [917, 234] on icon "filter" at bounding box center [922, 238] width 10 height 9
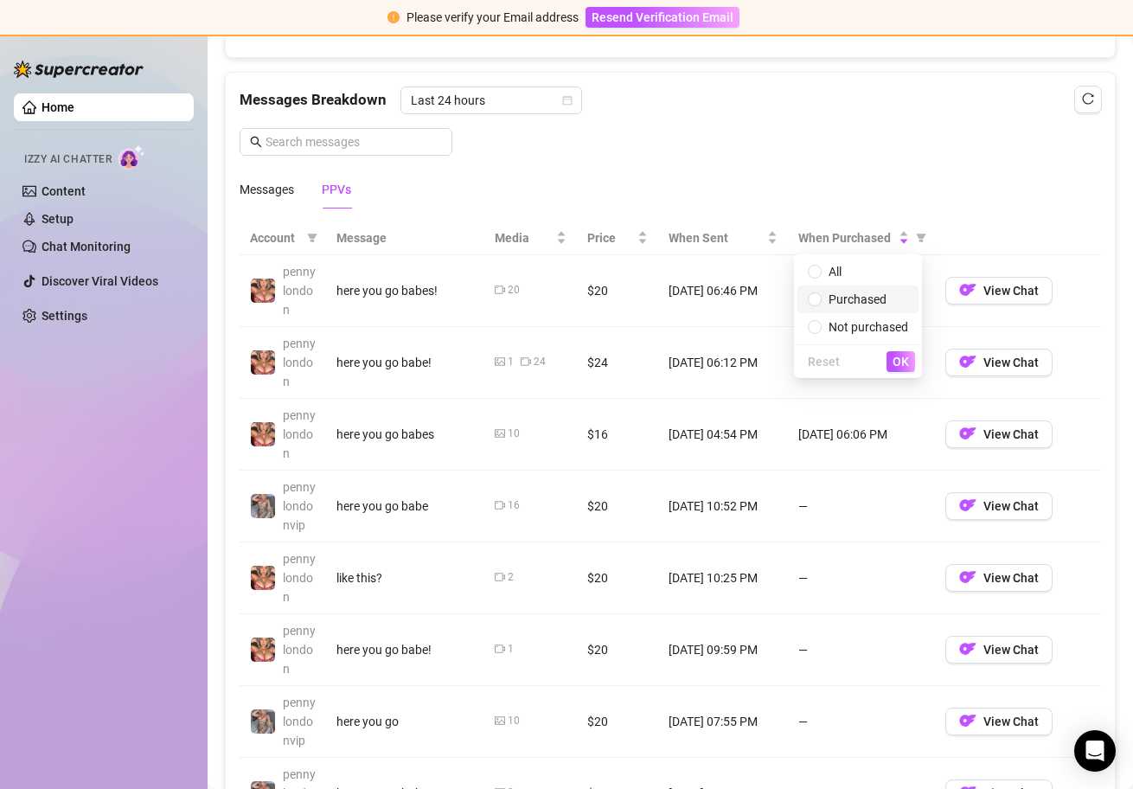
click at [883, 303] on span "Purchased" at bounding box center [858, 299] width 58 height 14
click at [901, 367] on span "OK" at bounding box center [901, 362] width 16 height 14
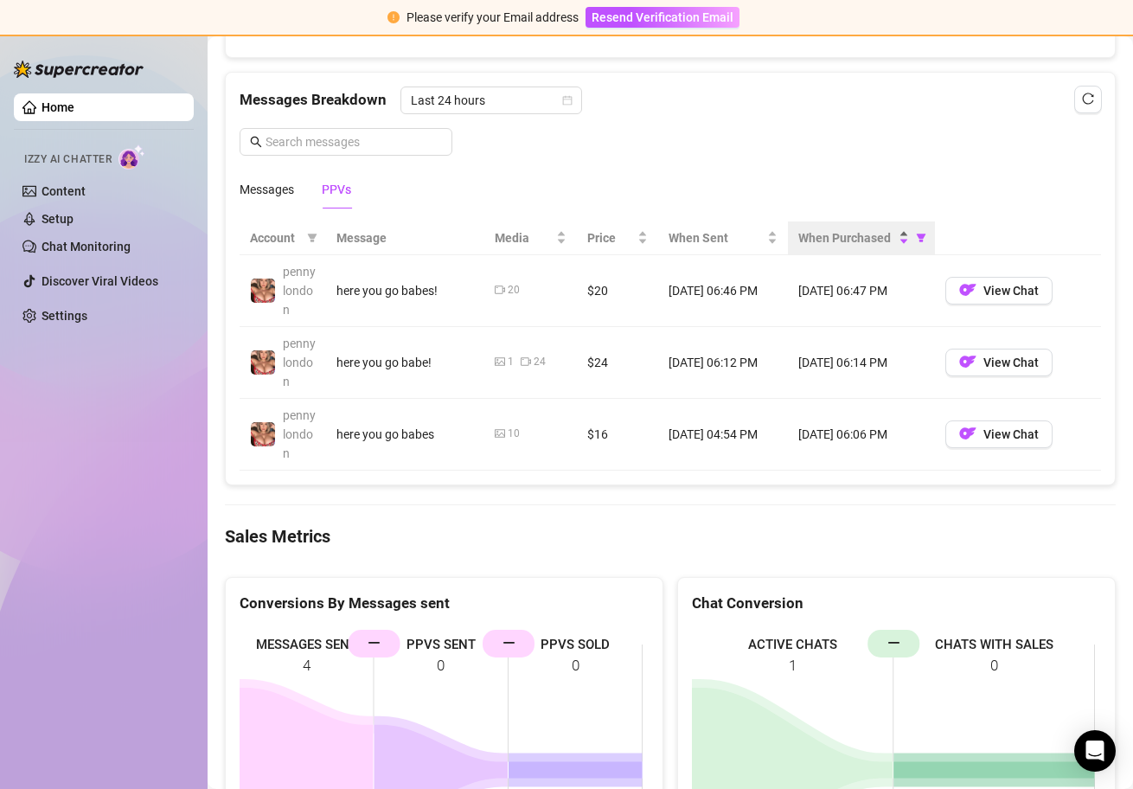
click at [897, 234] on div "When Purchased" at bounding box center [853, 237] width 111 height 19
click at [898, 231] on div "When Purchased" at bounding box center [853, 237] width 111 height 19
click at [899, 239] on div "When Purchased" at bounding box center [853, 237] width 111 height 19
click at [901, 234] on div "When Purchased" at bounding box center [861, 237] width 126 height 19
click at [918, 234] on icon "filter" at bounding box center [921, 238] width 10 height 10
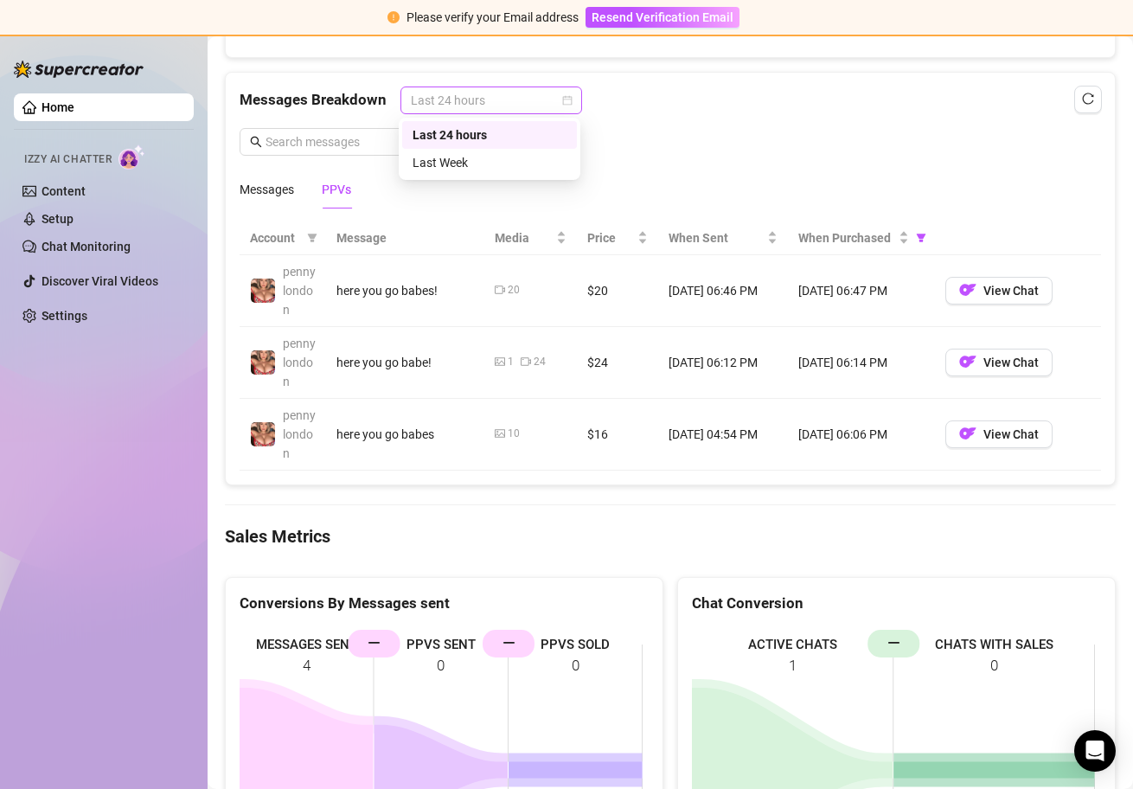
click at [491, 107] on span "Last 24 hours" at bounding box center [491, 100] width 161 height 26
click at [475, 156] on div "Last Week" at bounding box center [490, 162] width 154 height 19
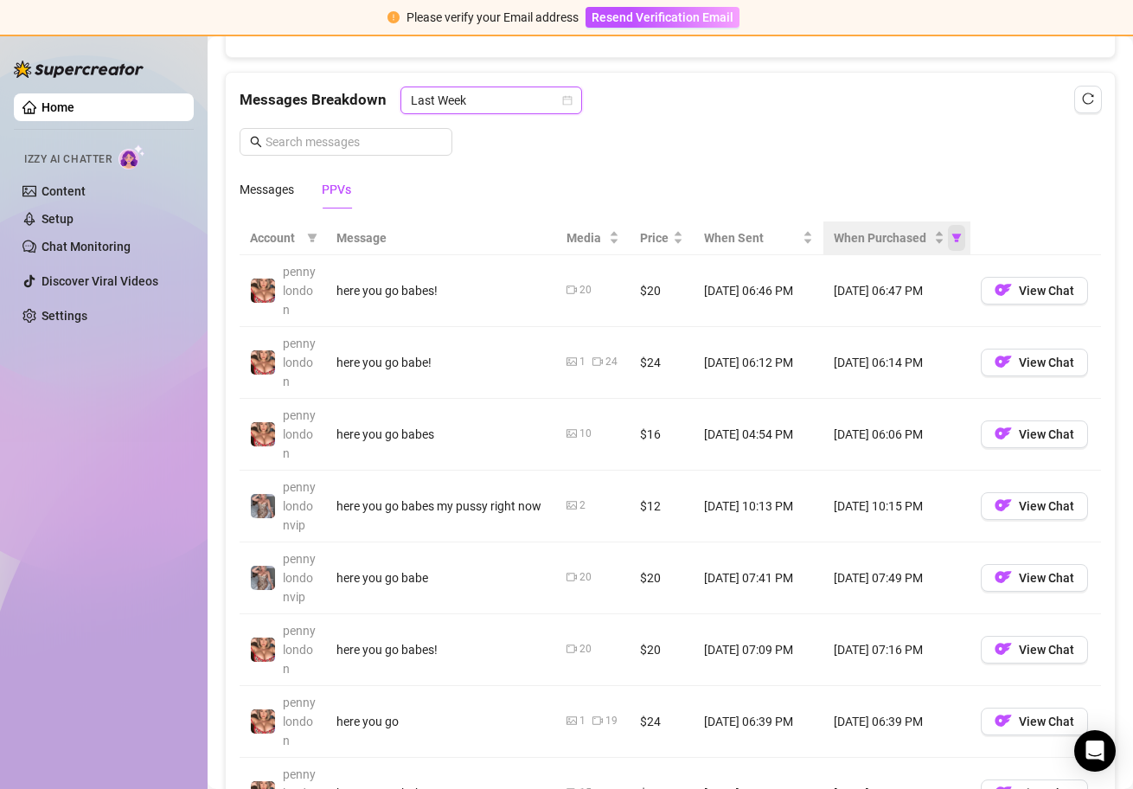
click at [952, 237] on icon "filter" at bounding box center [957, 238] width 10 height 9
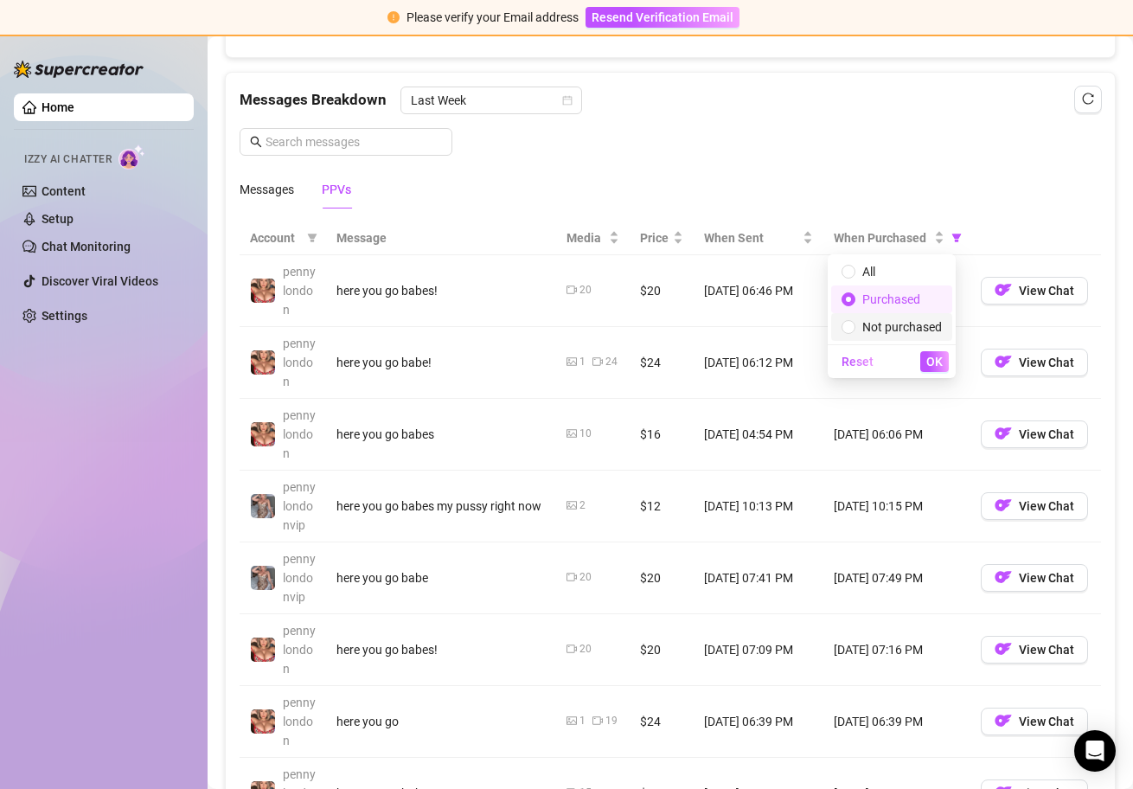
click at [923, 317] on span "Not purchased" at bounding box center [892, 326] width 100 height 19
radio input "false"
radio input "true"
click at [915, 298] on span "Purchased" at bounding box center [891, 299] width 58 height 14
radio input "true"
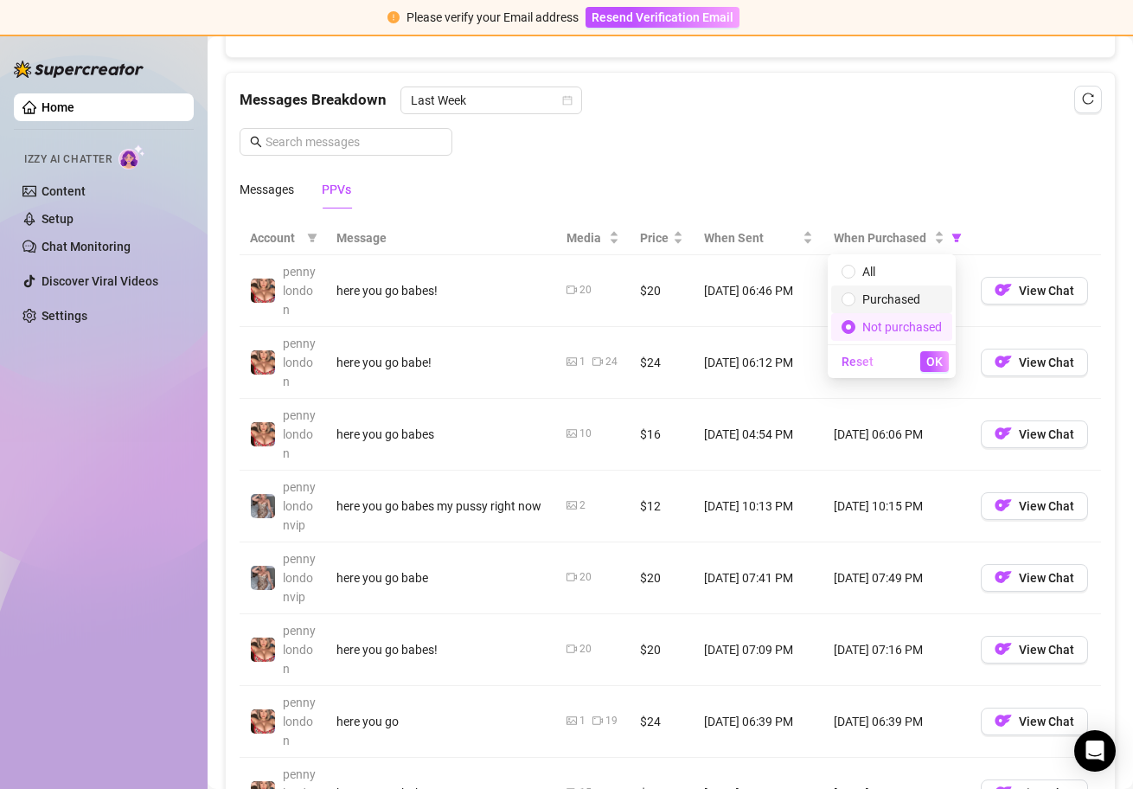
radio input "false"
click at [931, 359] on span "OK" at bounding box center [934, 362] width 16 height 14
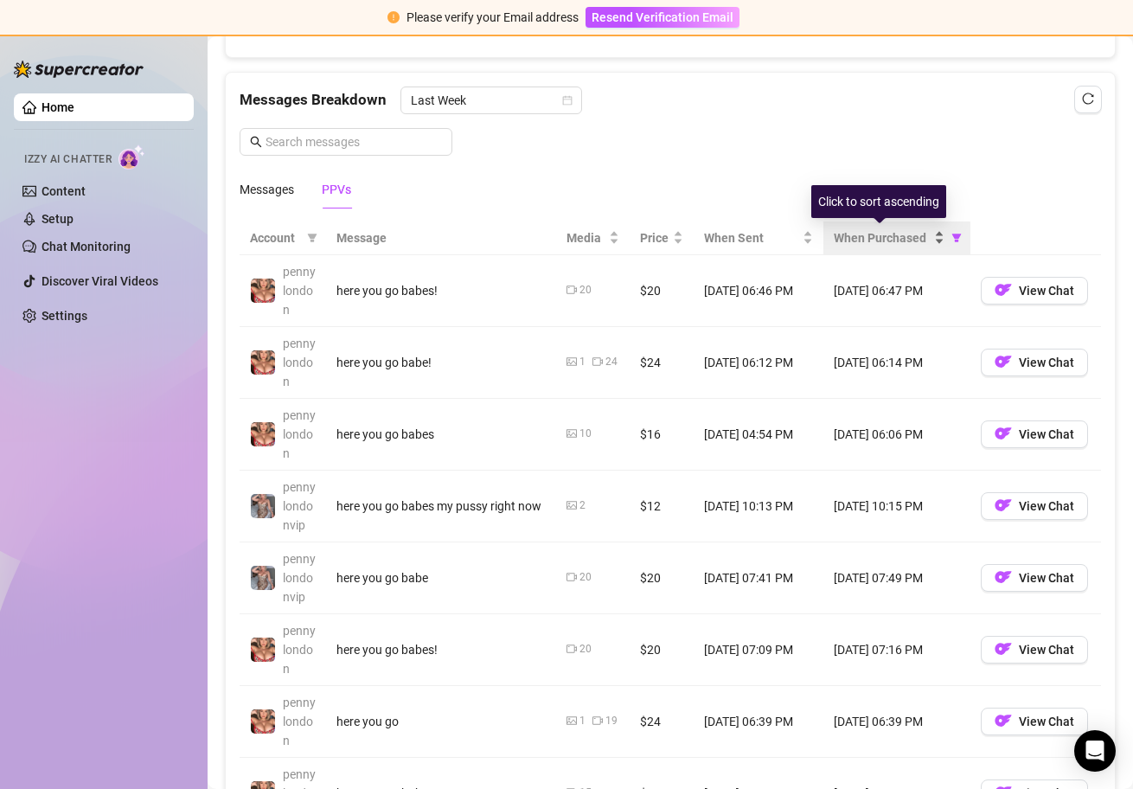
click at [933, 239] on div "When Purchased" at bounding box center [889, 237] width 111 height 19
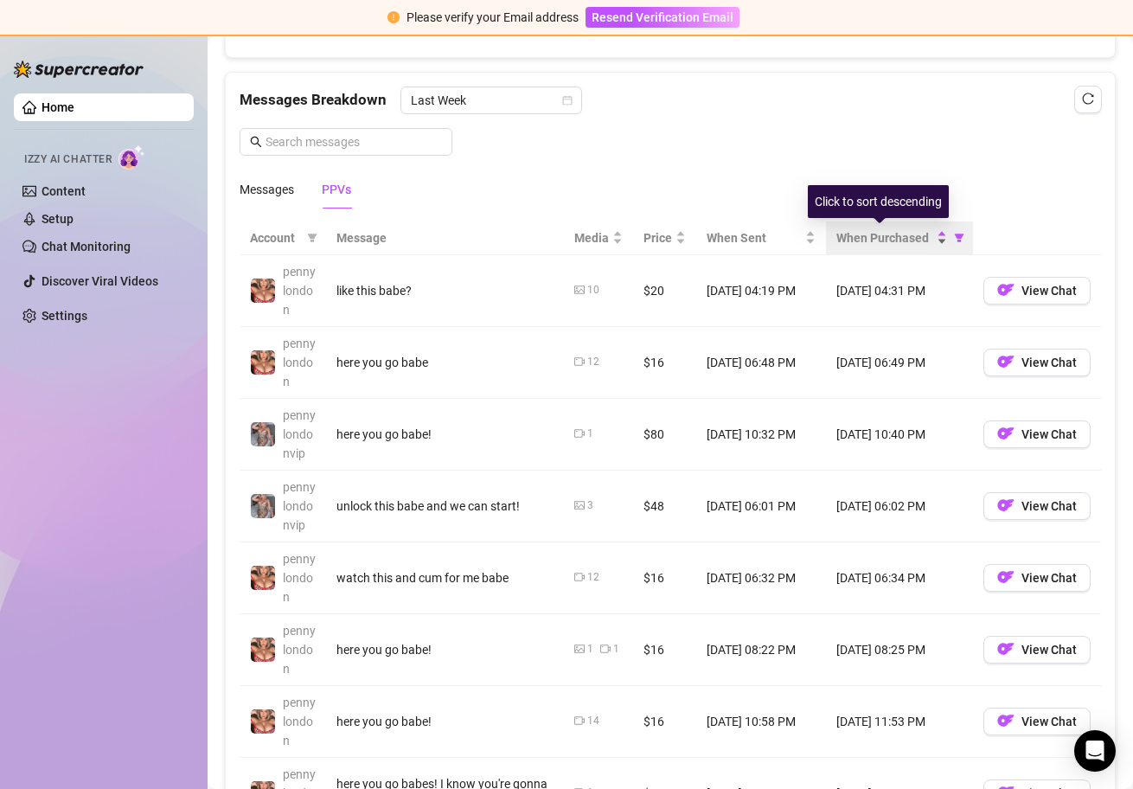
click at [933, 239] on div "When Purchased" at bounding box center [892, 237] width 111 height 19
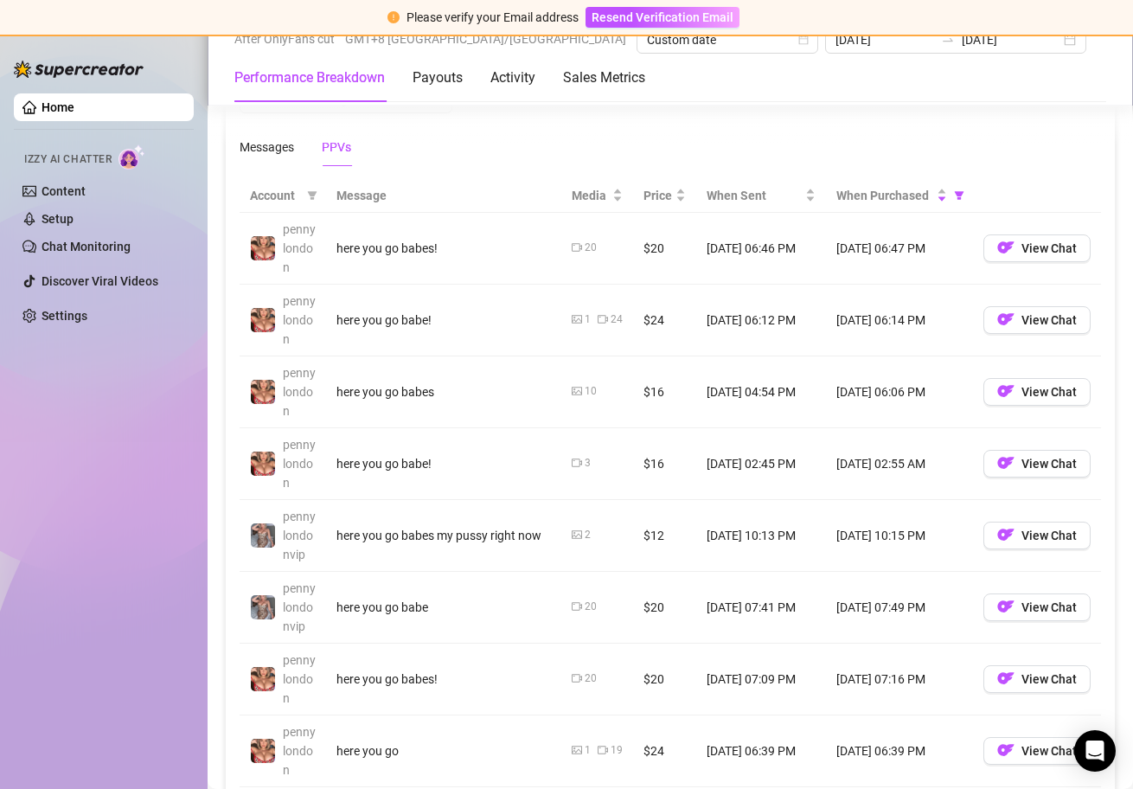
scroll to position [1612, 0]
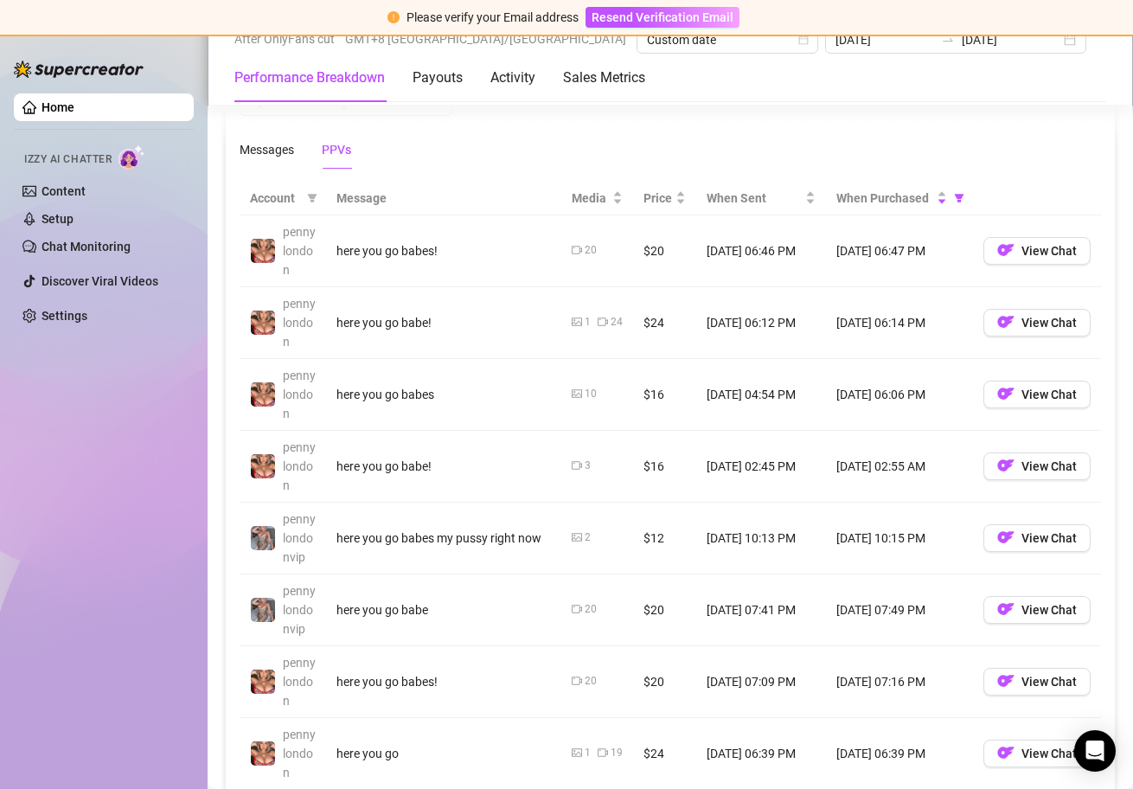
click at [756, 467] on td "[DATE] 02:45 PM" at bounding box center [761, 467] width 130 height 72
click at [888, 468] on td "[DATE] 02:55 AM" at bounding box center [899, 467] width 147 height 72
click at [880, 359] on td "[DATE] 06:06 PM" at bounding box center [899, 395] width 147 height 72
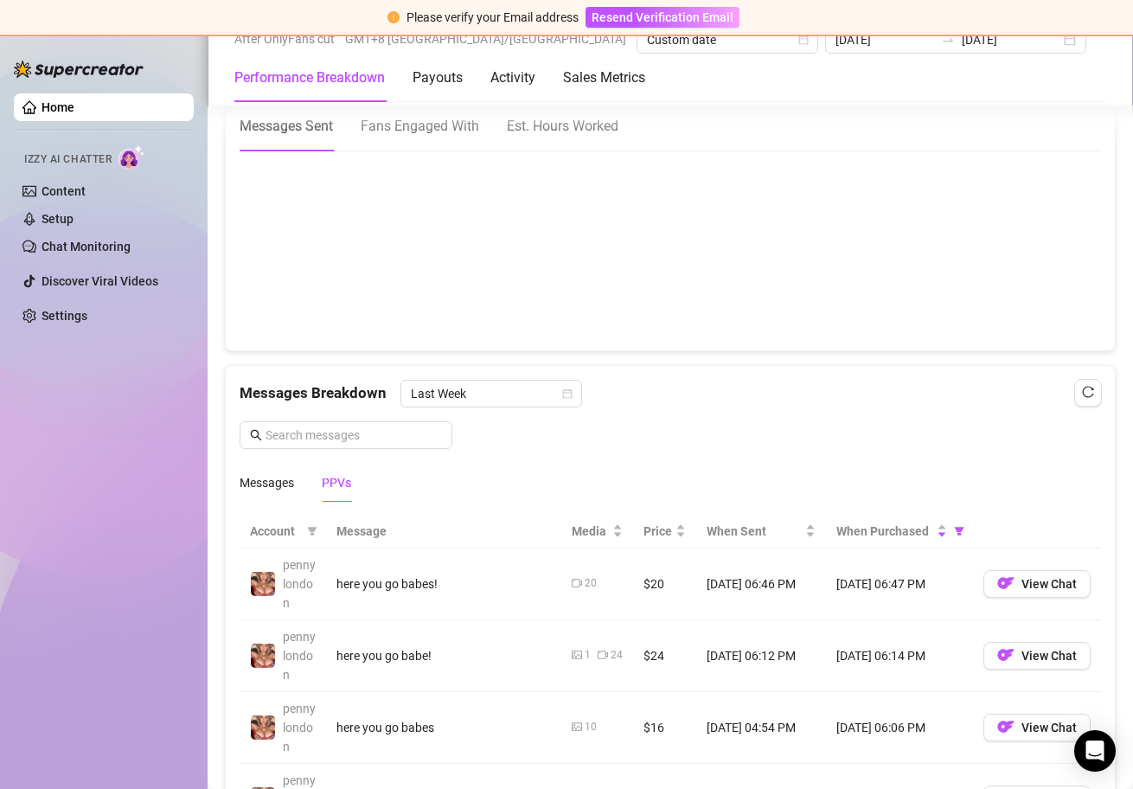
scroll to position [1279, 0]
